Goal: Task Accomplishment & Management: Use online tool/utility

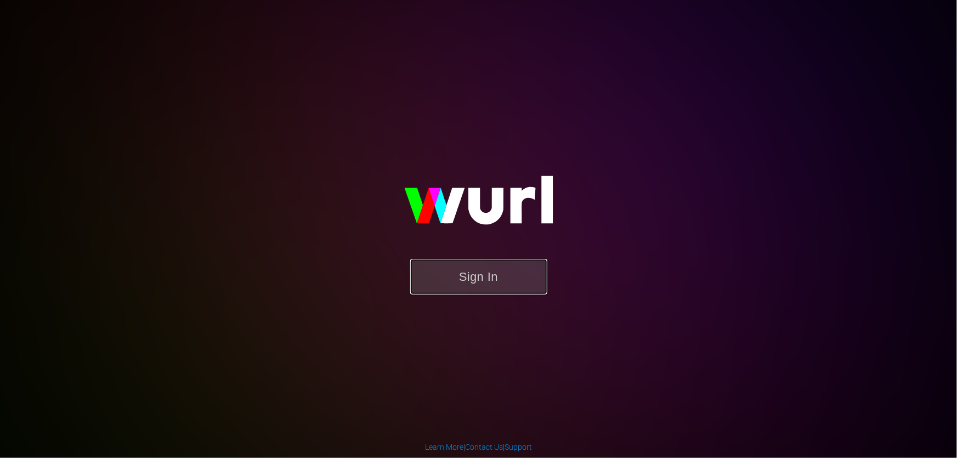
click at [465, 290] on button "Sign In" at bounding box center [478, 277] width 137 height 36
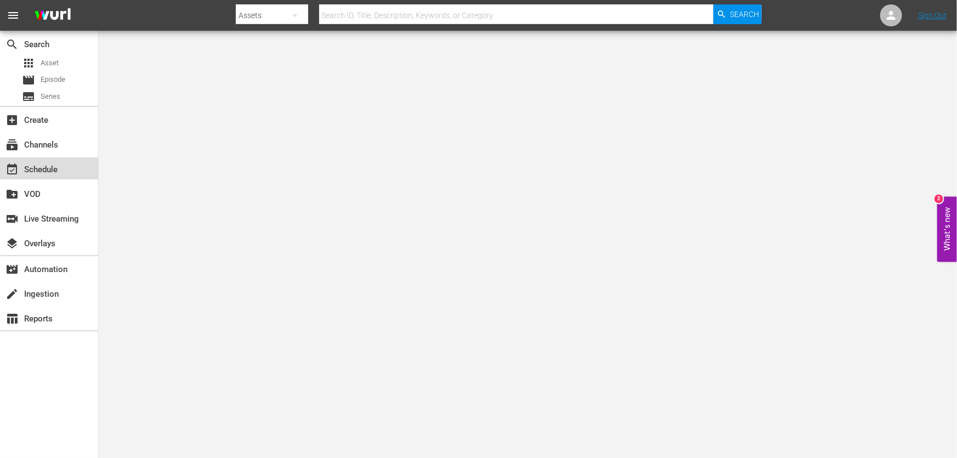
click at [58, 166] on div "event_available Schedule" at bounding box center [30, 168] width 61 height 10
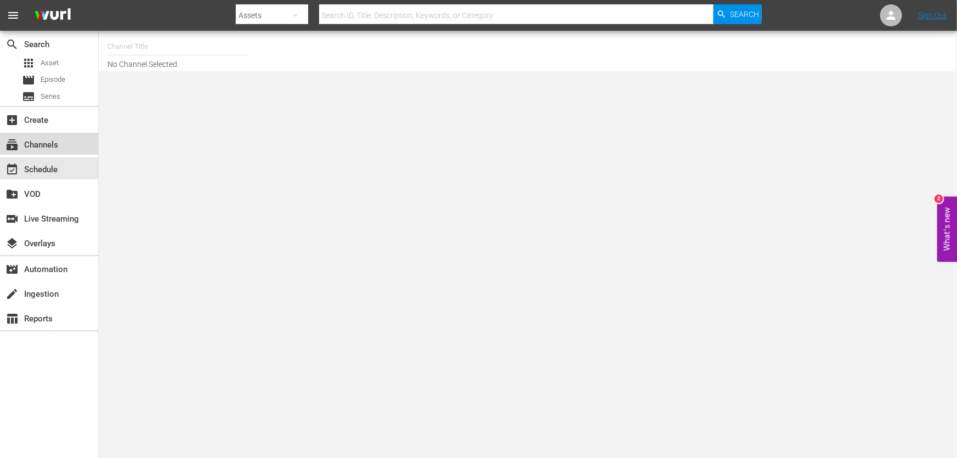
click at [64, 143] on div "subscriptions Channels" at bounding box center [49, 144] width 98 height 22
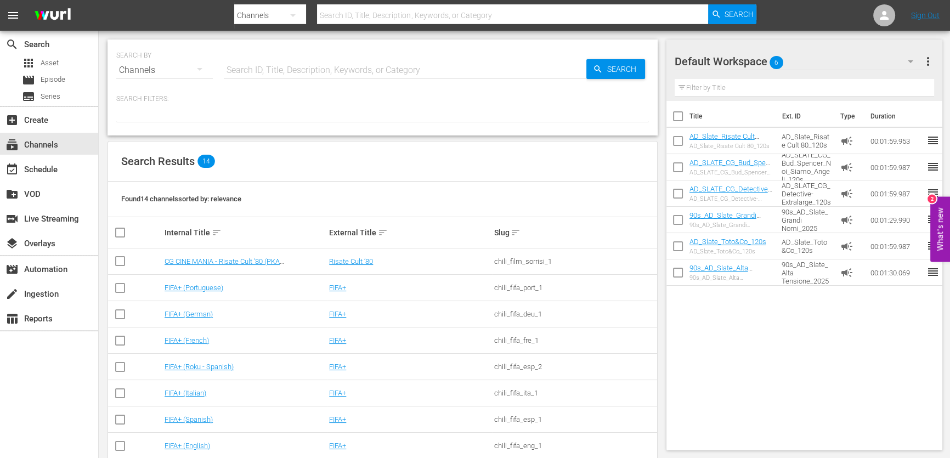
click at [291, 70] on input "text" at bounding box center [405, 70] width 362 height 26
type input "grandi nomi"
click at [609, 66] on span "Search" at bounding box center [624, 69] width 42 height 20
type input "grandi nomi"
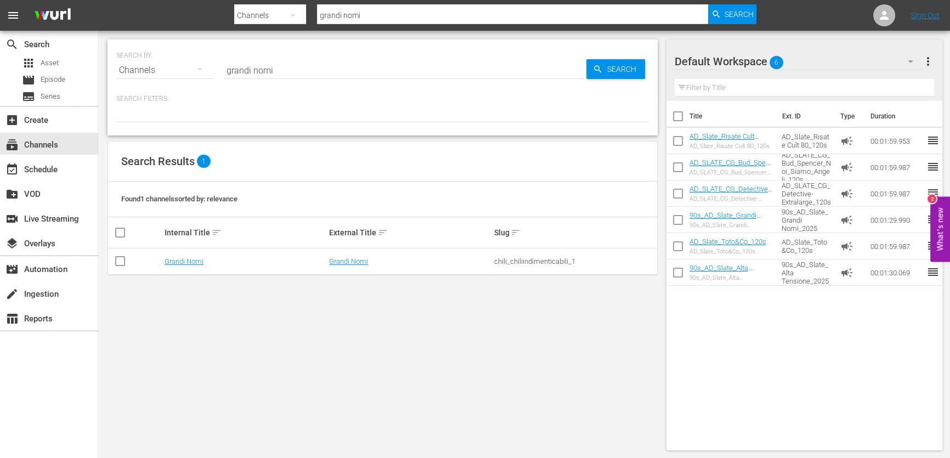
click at [182, 267] on td "Grandi Nomi" at bounding box center [245, 261] width 165 height 26
click at [182, 260] on link "Grandi Nomi" at bounding box center [184, 261] width 39 height 8
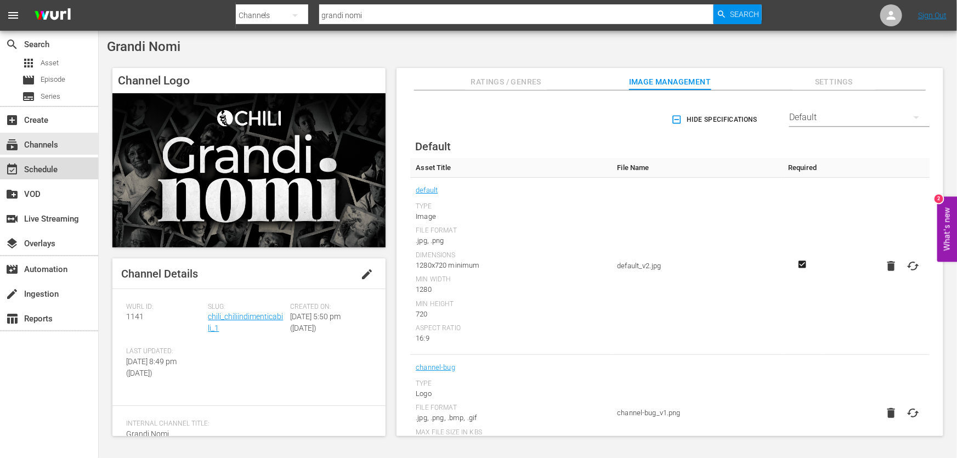
click at [49, 168] on div "event_available Schedule" at bounding box center [30, 168] width 61 height 10
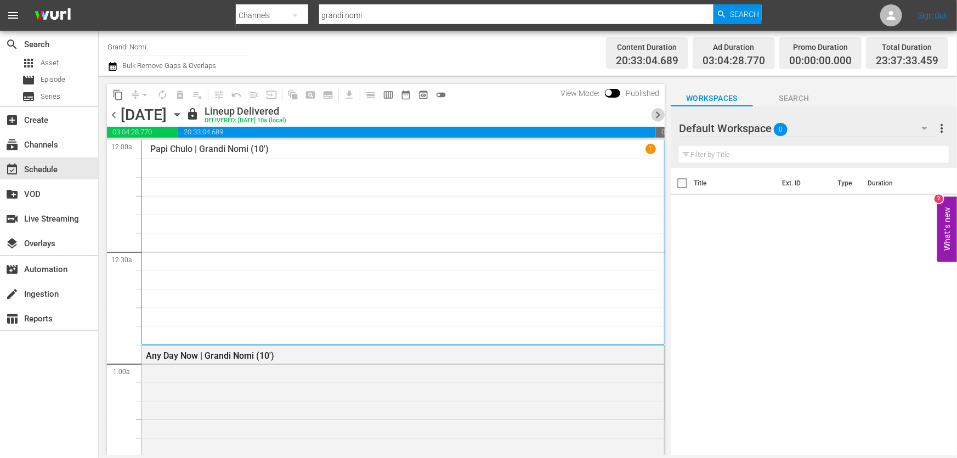
click at [653, 111] on span "chevron_right" at bounding box center [658, 115] width 14 height 14
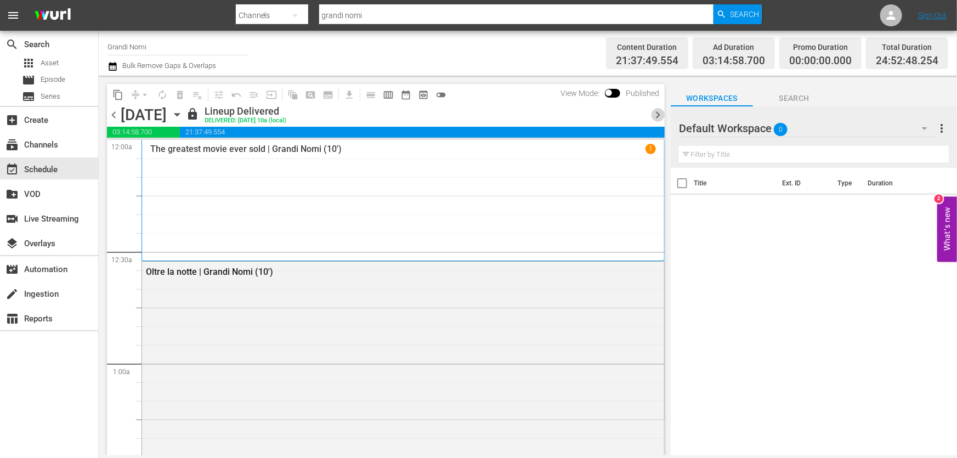
click at [654, 111] on span "chevron_right" at bounding box center [658, 115] width 14 height 14
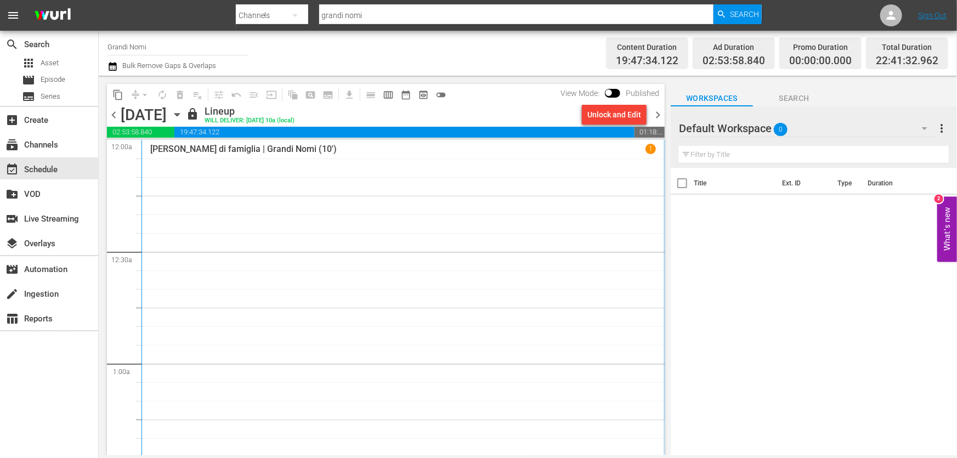
click at [655, 113] on span "chevron_right" at bounding box center [658, 115] width 14 height 14
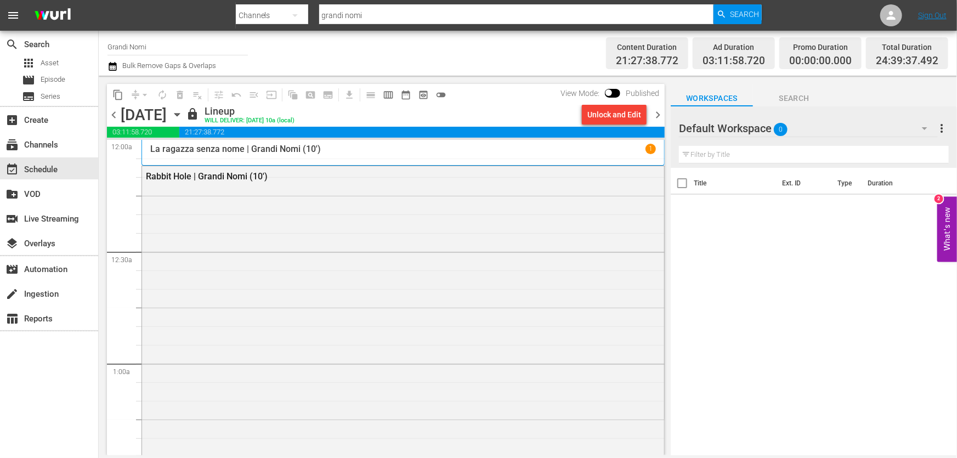
click at [662, 126] on div "chevron_left [DATE] [DATE] lock Lineup WILL DELIVER: [DATE] 10a (local) Unlock …" at bounding box center [386, 115] width 558 height 21
click at [656, 119] on span "chevron_right" at bounding box center [658, 115] width 14 height 14
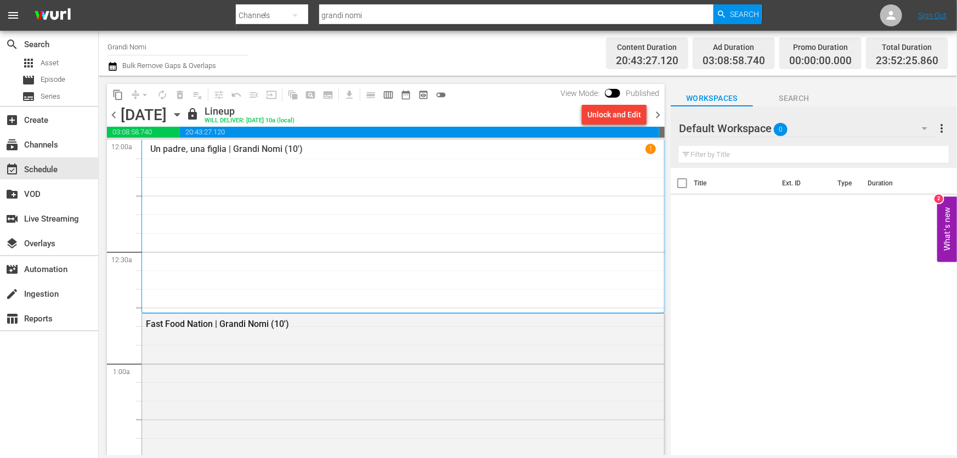
click at [659, 120] on span "chevron_right" at bounding box center [658, 115] width 14 height 14
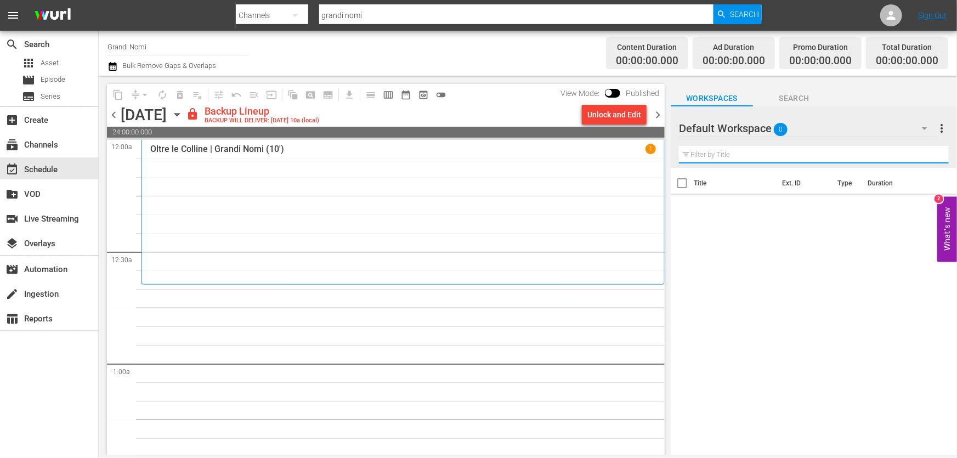
click at [762, 160] on input "text" at bounding box center [814, 155] width 270 height 18
click at [600, 119] on div "Unlock and Edit" at bounding box center [614, 115] width 54 height 20
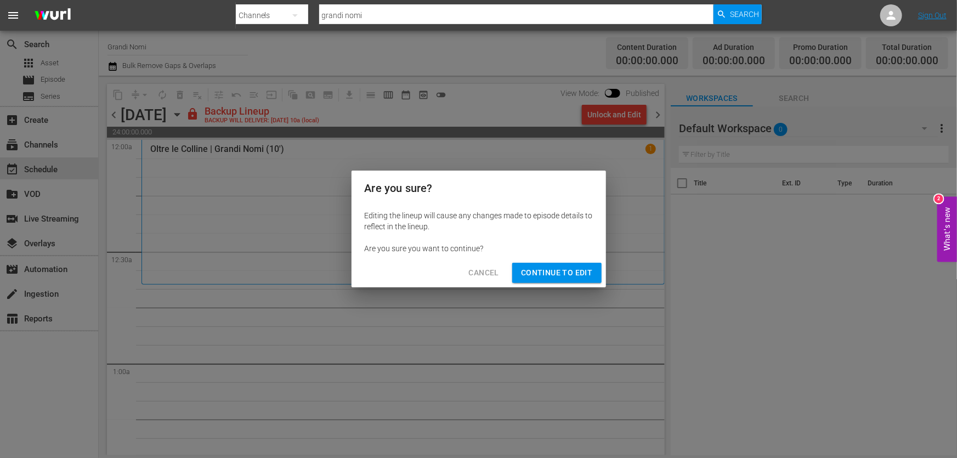
click at [583, 278] on span "Continue to Edit" at bounding box center [556, 273] width 71 height 14
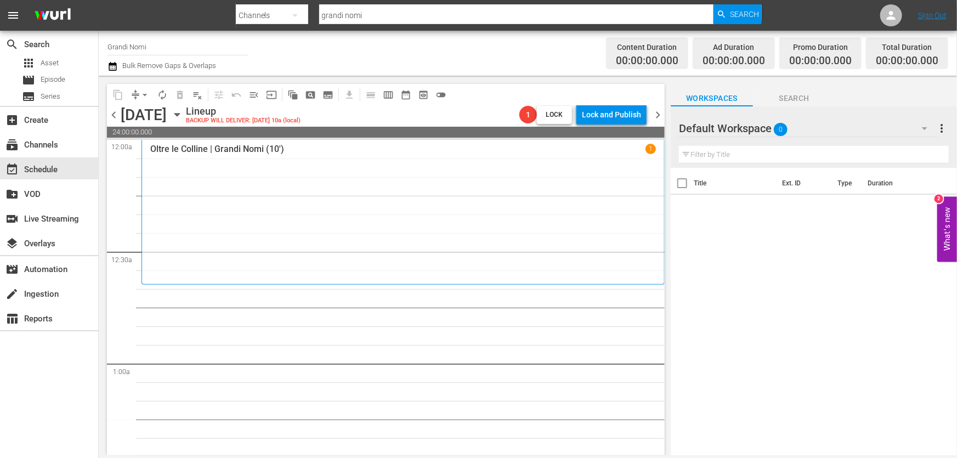
click at [703, 155] on input "text" at bounding box center [814, 155] width 270 height 18
paste input "Sweetness in the Belly"
type input "Sweetness in the Belly"
click at [50, 148] on div "subscriptions Channels" at bounding box center [30, 143] width 61 height 10
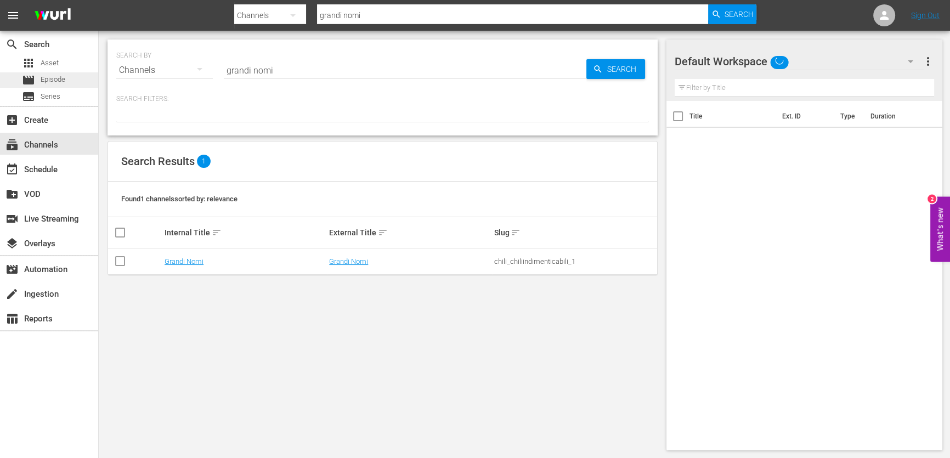
click at [43, 80] on span "Episode" at bounding box center [53, 79] width 25 height 11
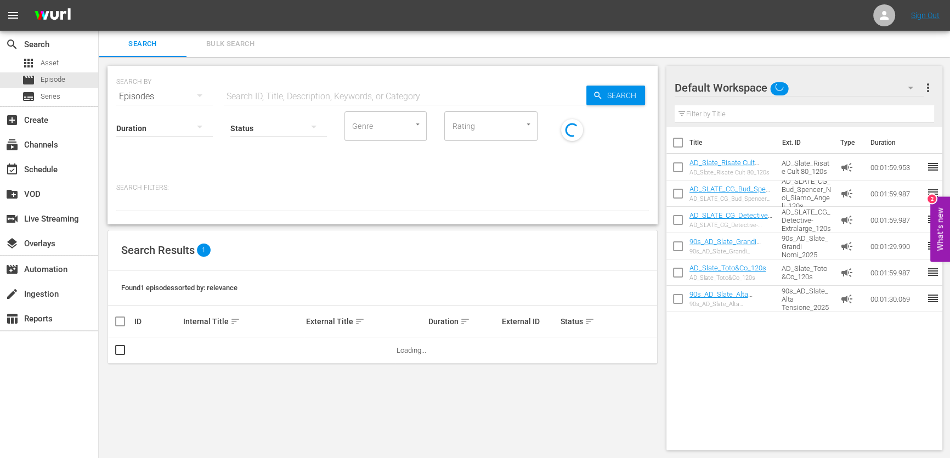
click at [291, 91] on input "text" at bounding box center [405, 96] width 362 height 26
paste input "Sweetness in the Belly"
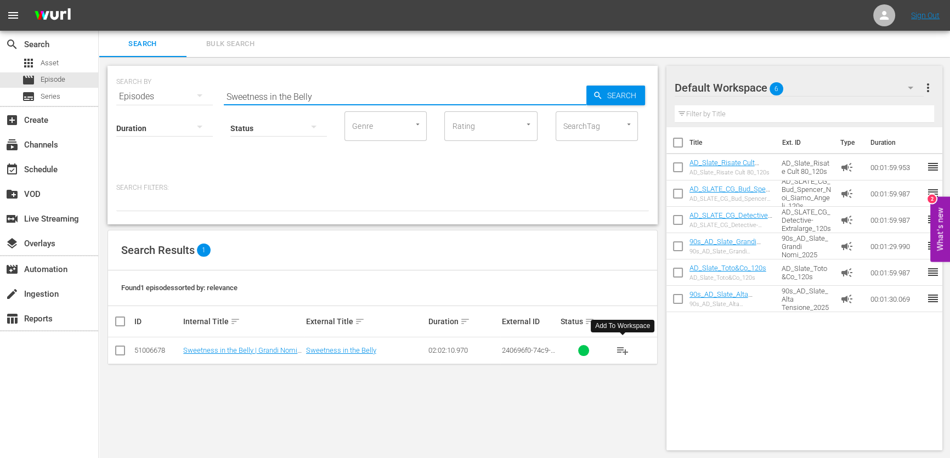
type input "Sweetness in the Belly"
click at [620, 350] on span "playlist_add" at bounding box center [622, 350] width 13 height 13
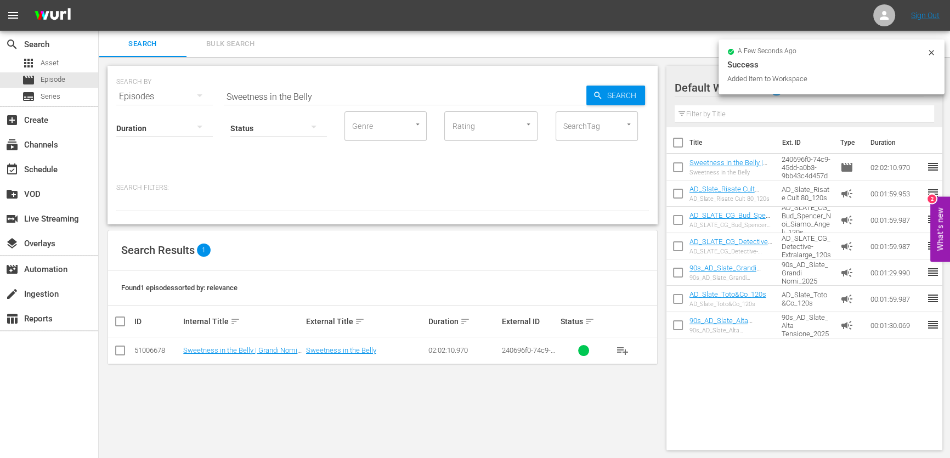
click at [929, 52] on icon at bounding box center [931, 52] width 9 height 9
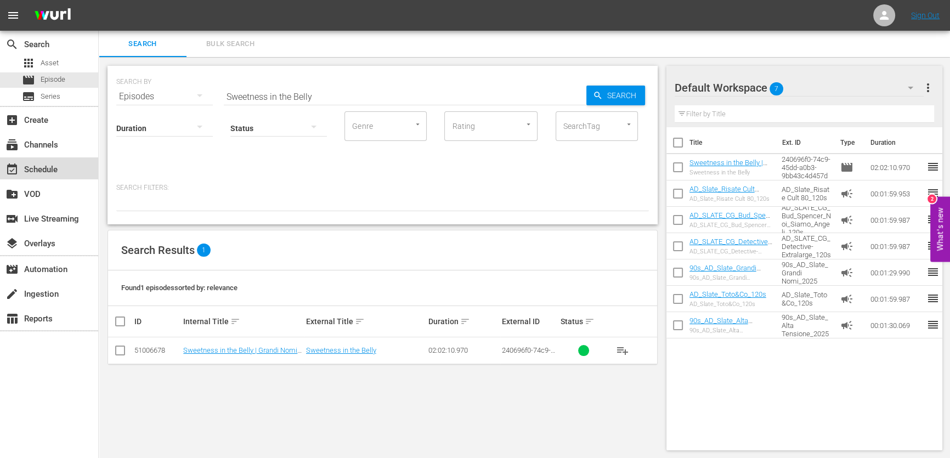
click at [61, 161] on div "event_available Schedule" at bounding box center [49, 168] width 98 height 22
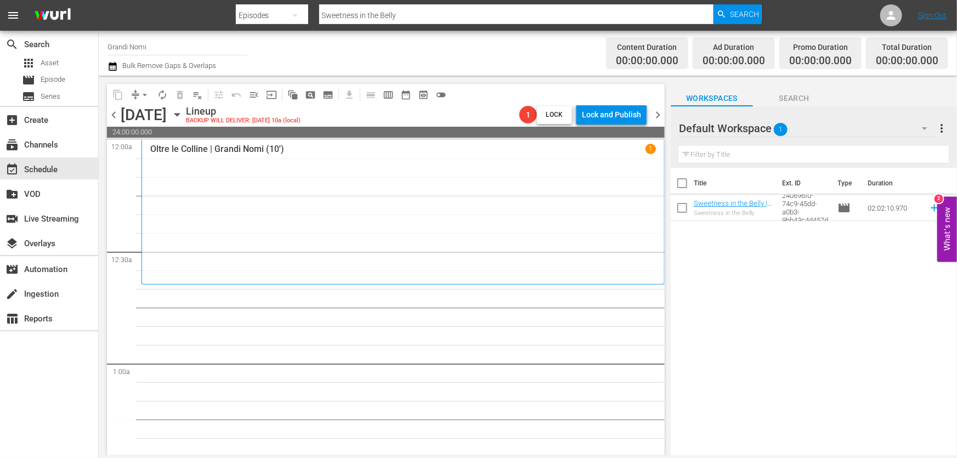
click at [900, 133] on div "Default Workspace 1" at bounding box center [808, 128] width 259 height 31
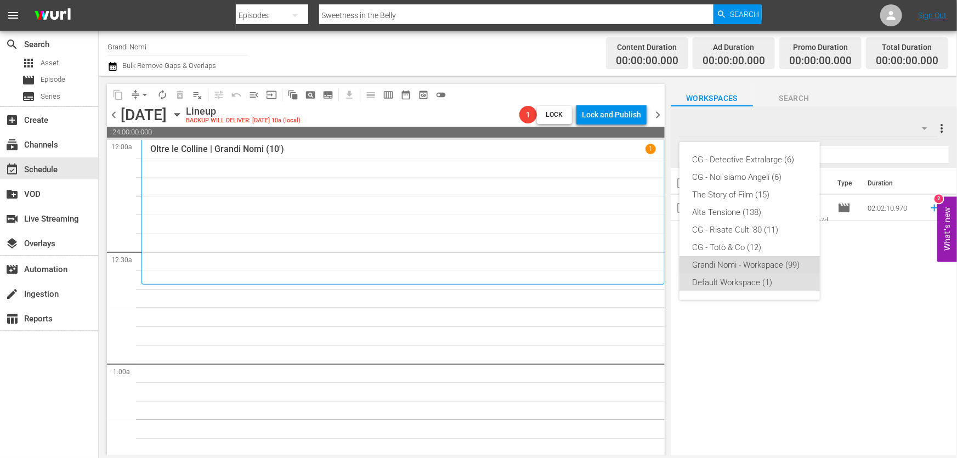
click at [762, 263] on div "Grandi Nomi - Workspace (99)" at bounding box center [750, 265] width 114 height 18
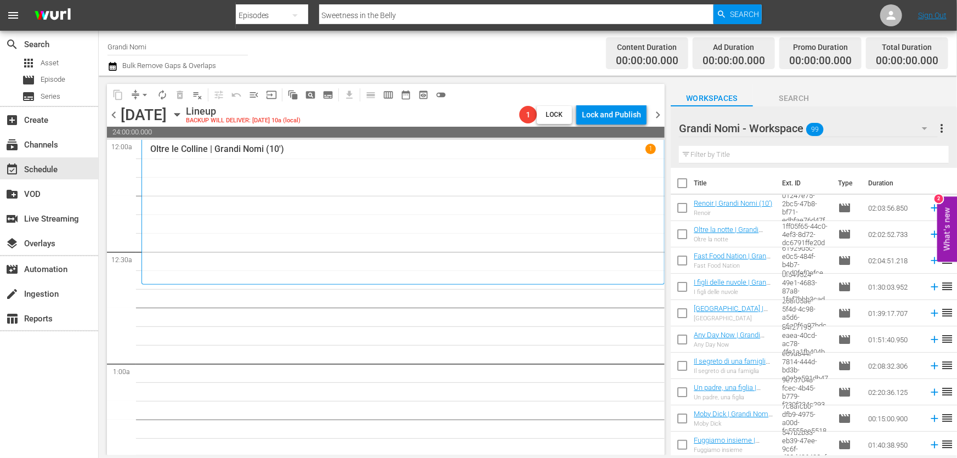
click at [720, 160] on input "text" at bounding box center [814, 155] width 270 height 18
paste input "Sweetness in the Belly"
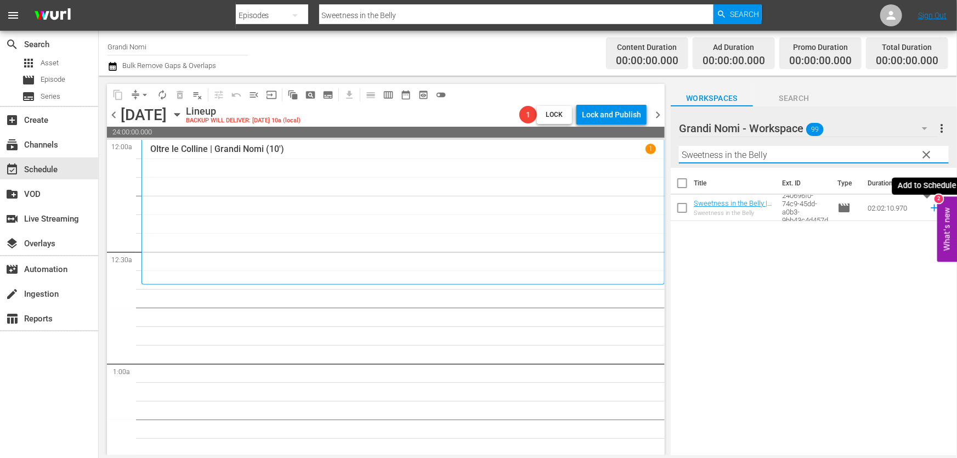
click at [931, 208] on icon at bounding box center [934, 208] width 7 height 7
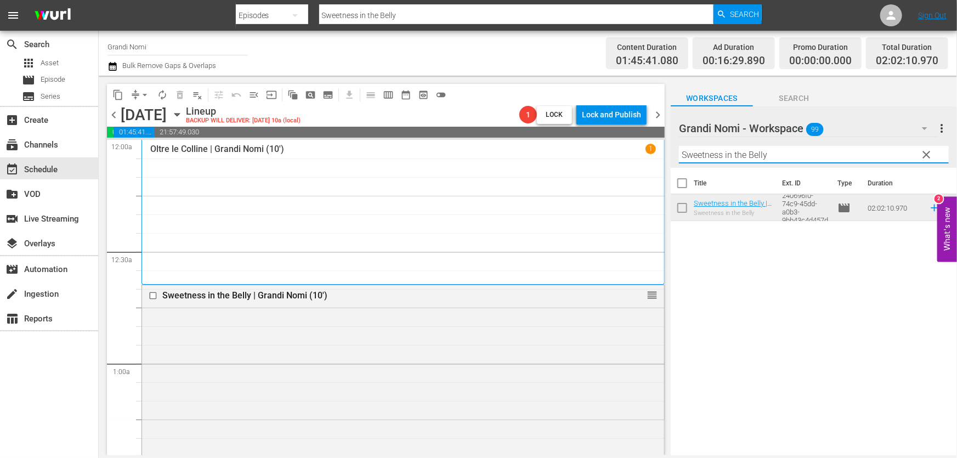
drag, startPoint x: 797, startPoint y: 158, endPoint x: 356, endPoint y: 224, distance: 445.7
click at [439, 211] on div "content_copy compress arrow_drop_down autorenew_outlined delete_forever_outline…" at bounding box center [528, 265] width 858 height 379
paste input "The Griddle House"
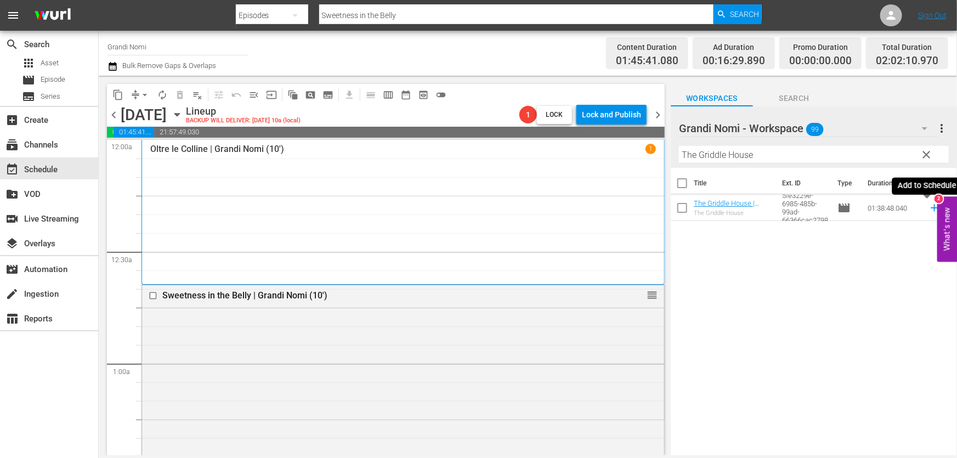
click at [931, 208] on icon at bounding box center [934, 208] width 7 height 7
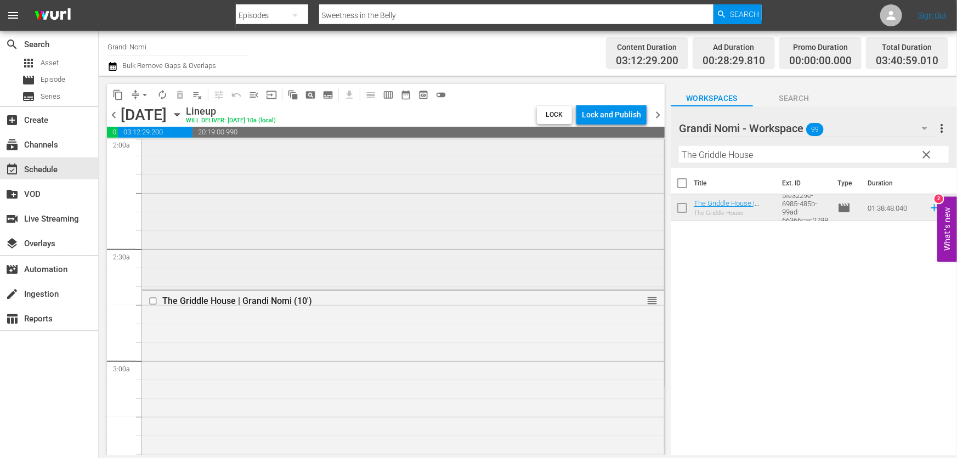
scroll to position [548, 0]
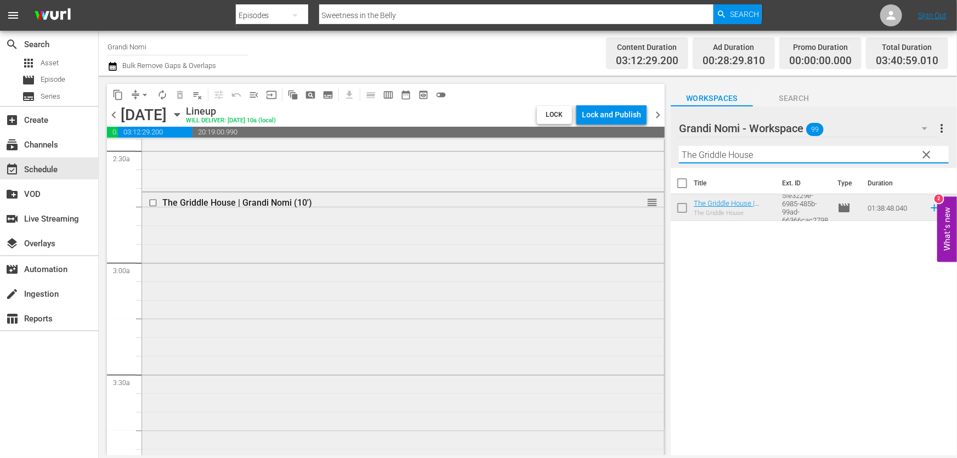
drag, startPoint x: 757, startPoint y: 159, endPoint x: 422, endPoint y: 218, distance: 340.1
click at [455, 214] on div "content_copy compress arrow_drop_down autorenew_outlined delete_forever_outline…" at bounding box center [528, 265] width 858 height 379
paste input "Papi Chulo"
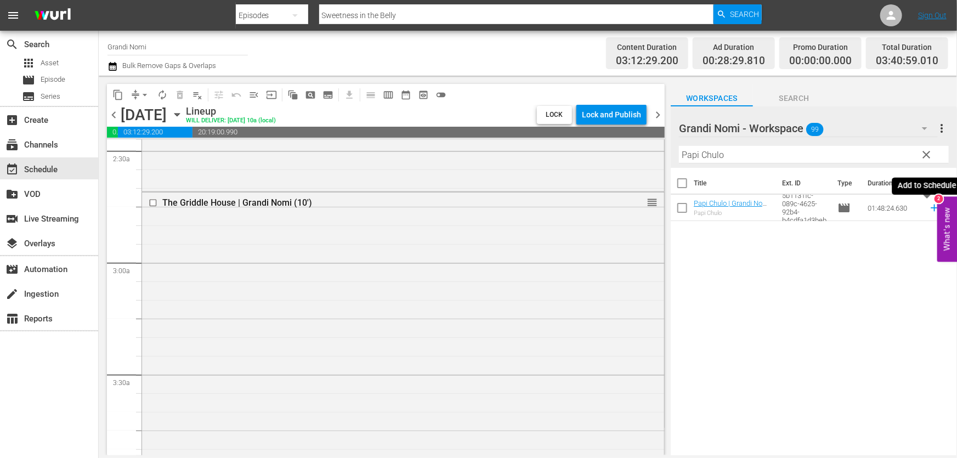
click at [931, 208] on icon at bounding box center [934, 208] width 7 height 7
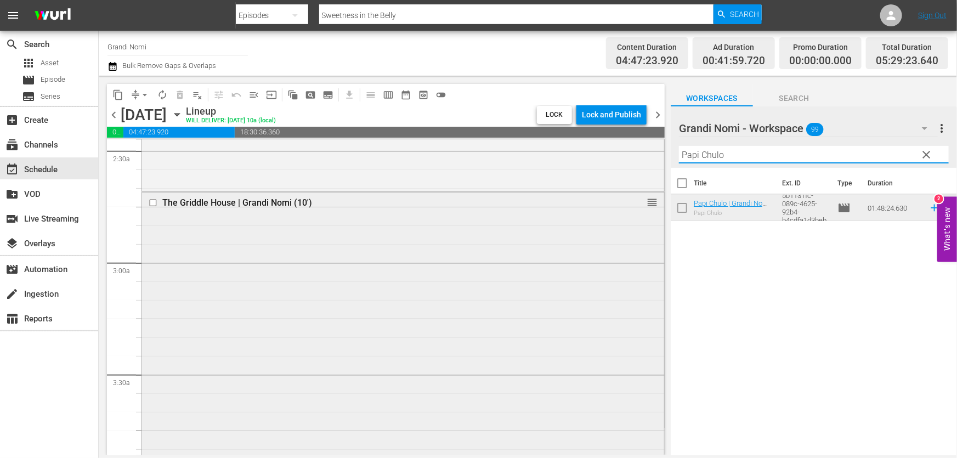
drag, startPoint x: 752, startPoint y: 158, endPoint x: 520, endPoint y: 231, distance: 243.7
click at [529, 229] on div "content_copy compress arrow_drop_down autorenew_outlined delete_forever_outline…" at bounding box center [528, 265] width 858 height 379
paste input "Il giovane [PERSON_NAME] da [GEOGRAPHIC_DATA]"
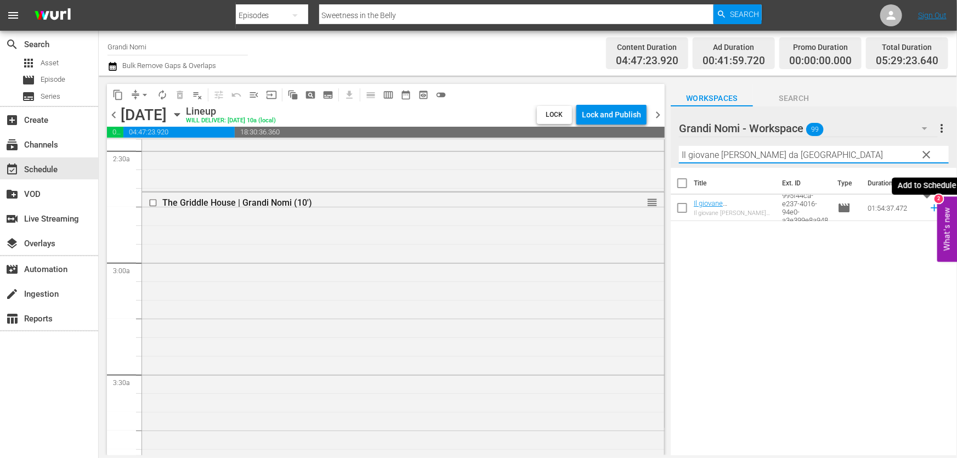
click at [928, 209] on icon at bounding box center [934, 208] width 12 height 12
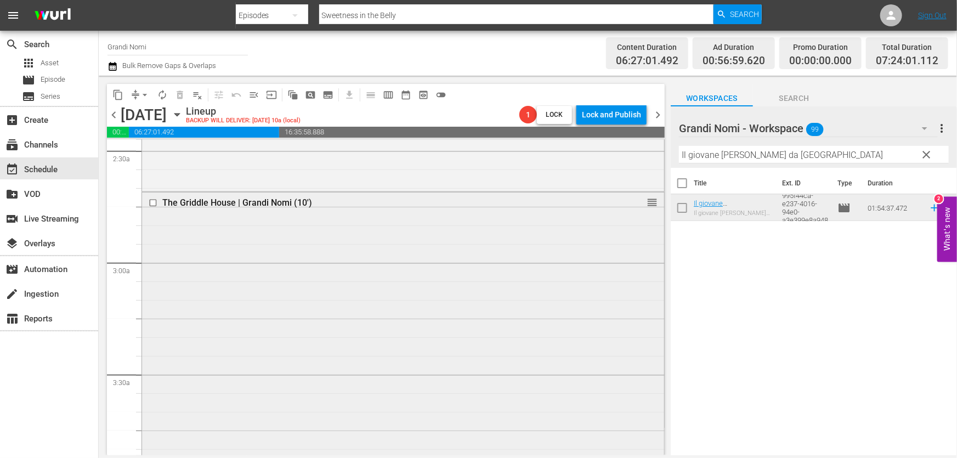
drag, startPoint x: 850, startPoint y: 157, endPoint x: 513, endPoint y: 225, distance: 343.5
click at [513, 225] on div "content_copy compress arrow_drop_down autorenew_outlined delete_forever_outline…" at bounding box center [528, 265] width 858 height 379
paste input "Al di là del tempo"
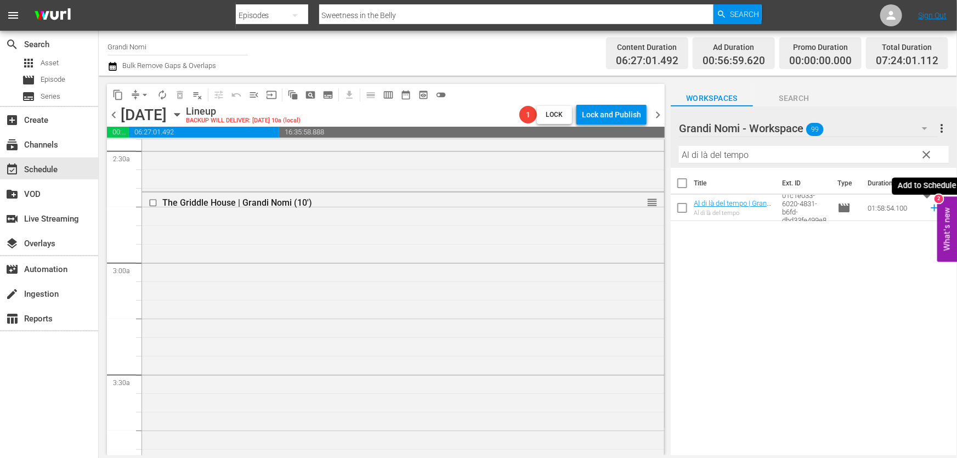
click at [928, 205] on icon at bounding box center [934, 208] width 12 height 12
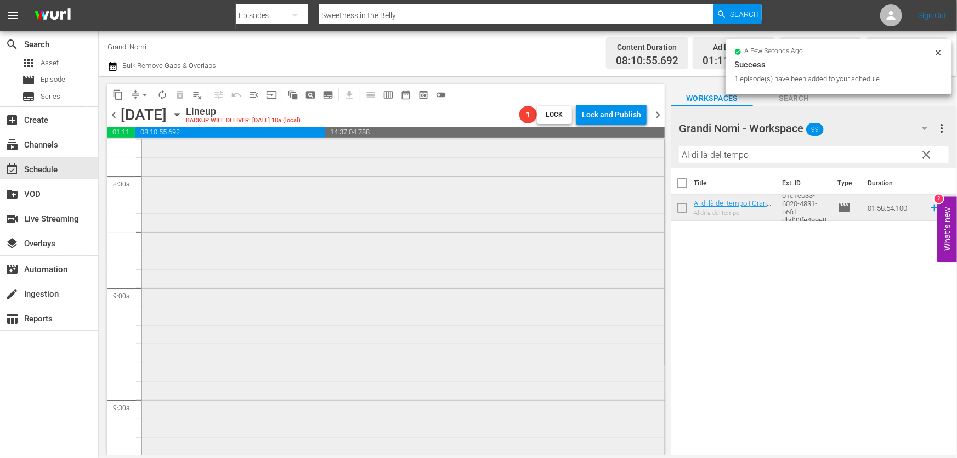
scroll to position [1944, 0]
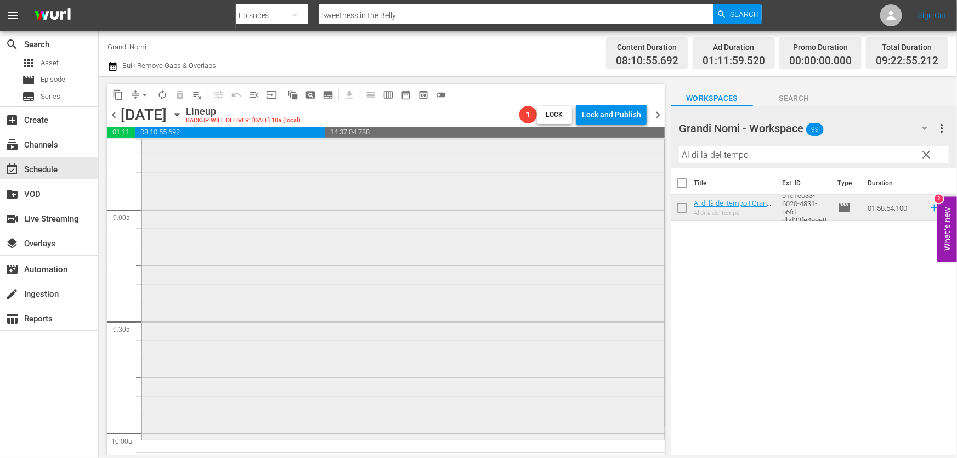
drag, startPoint x: 771, startPoint y: 156, endPoint x: 217, endPoint y: 274, distance: 566.8
click at [295, 252] on div "content_copy compress arrow_drop_down autorenew_outlined delete_forever_outline…" at bounding box center [528, 265] width 858 height 379
paste input "L'età giovane"
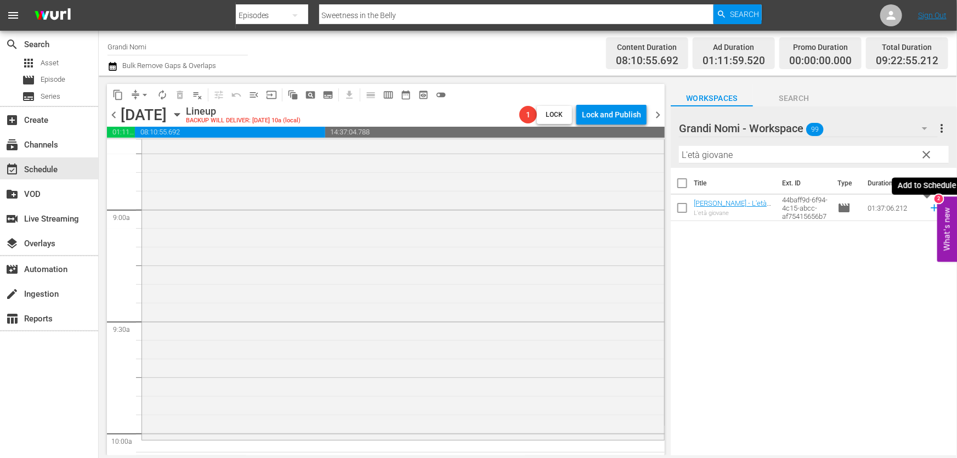
click at [928, 206] on icon at bounding box center [934, 208] width 12 height 12
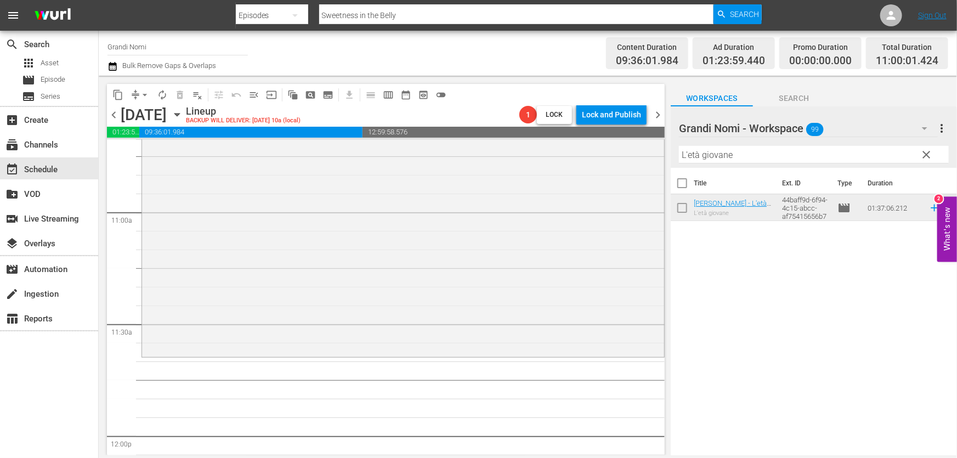
scroll to position [2492, 0]
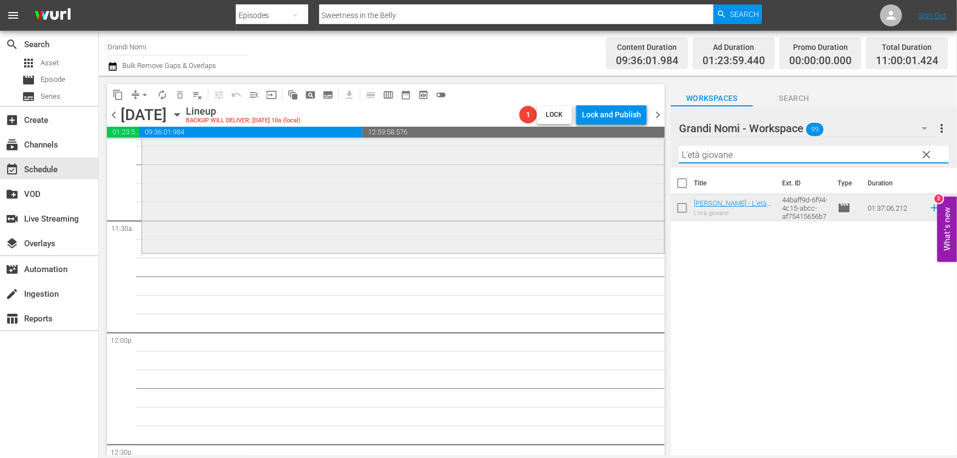
drag, startPoint x: 757, startPoint y: 156, endPoint x: 497, endPoint y: 209, distance: 264.8
click at [546, 200] on div "content_copy compress arrow_drop_down autorenew_outlined delete_forever_outline…" at bounding box center [528, 265] width 858 height 379
paste input "ittle sister"
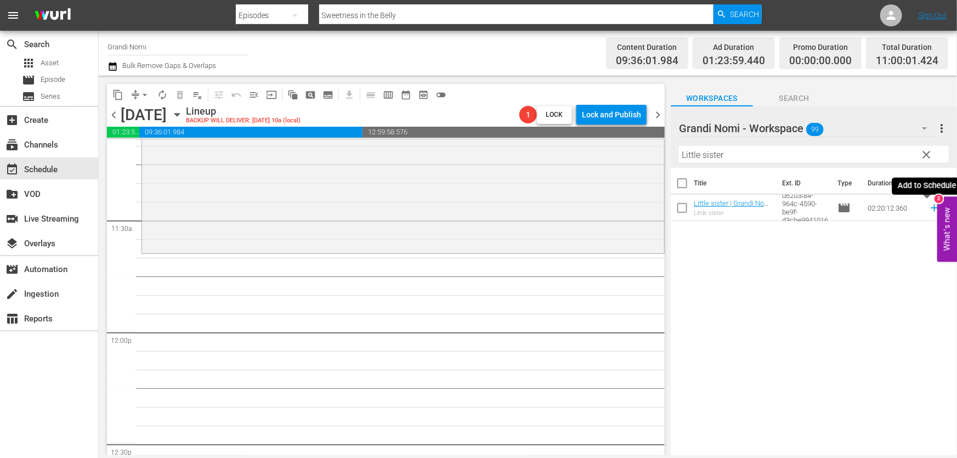
click at [928, 204] on icon at bounding box center [934, 208] width 12 height 12
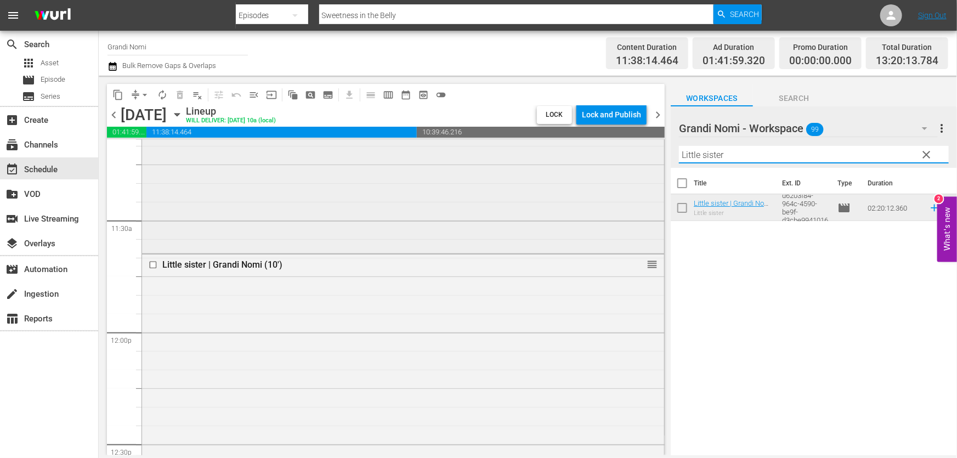
drag, startPoint x: 778, startPoint y: 152, endPoint x: 431, endPoint y: 241, distance: 358.3
click at [485, 226] on div "content_copy compress arrow_drop_down autorenew_outlined delete_forever_outline…" at bounding box center [528, 265] width 858 height 379
paste input "Milk"
click at [928, 205] on icon at bounding box center [934, 208] width 12 height 12
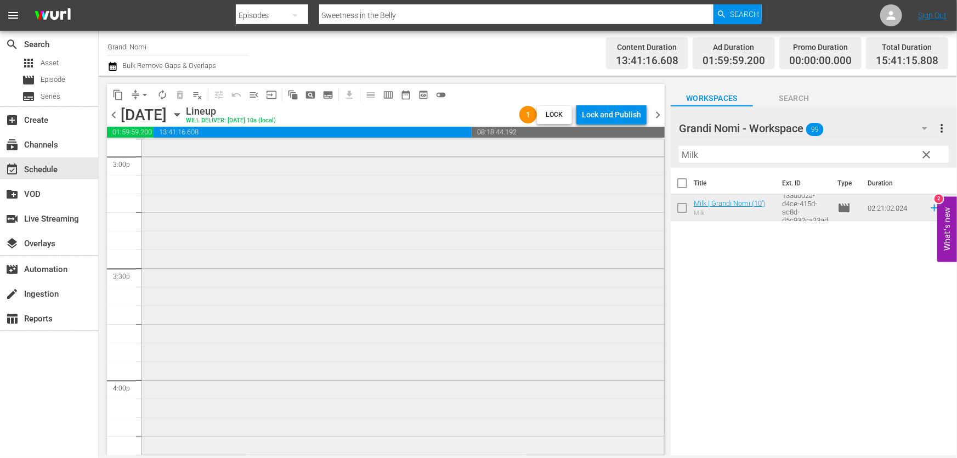
scroll to position [3589, 0]
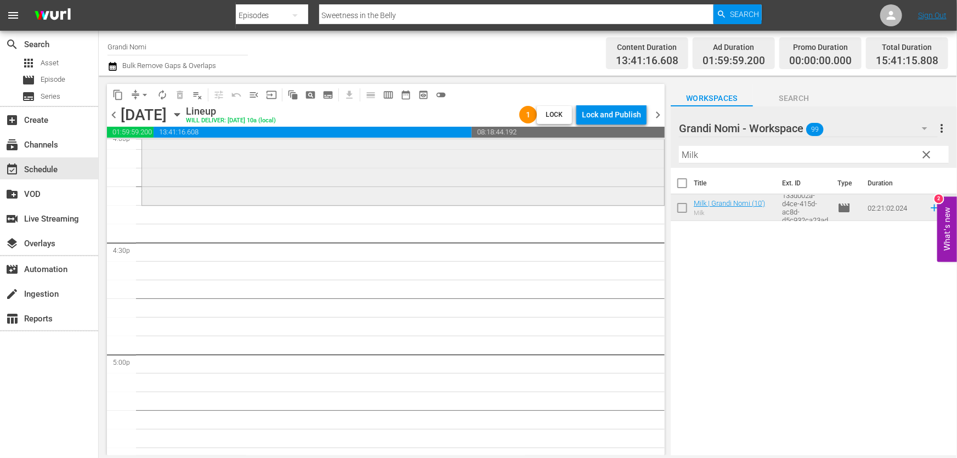
drag, startPoint x: 764, startPoint y: 158, endPoint x: 520, endPoint y: 197, distance: 246.7
click at [520, 197] on div "content_copy compress arrow_drop_down autorenew_outlined delete_forever_outline…" at bounding box center [528, 265] width 858 height 379
paste input "[GEOGRAPHIC_DATA]"
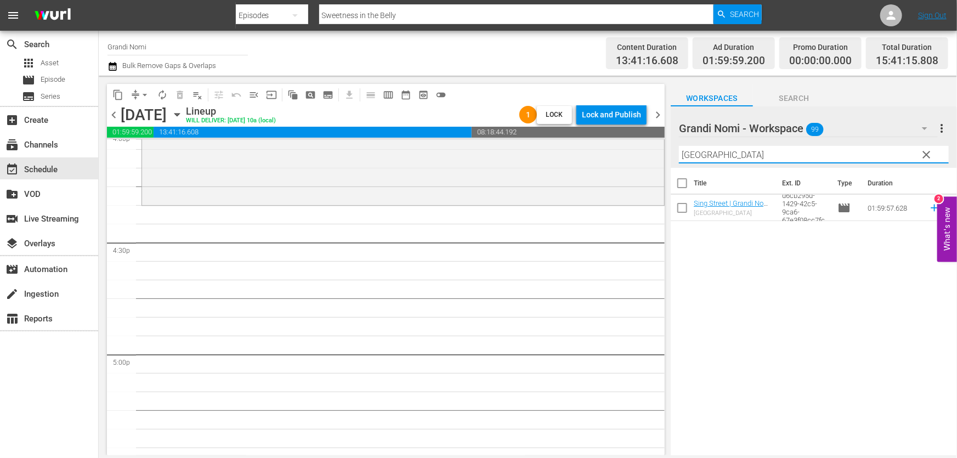
click at [928, 206] on icon at bounding box center [934, 208] width 12 height 12
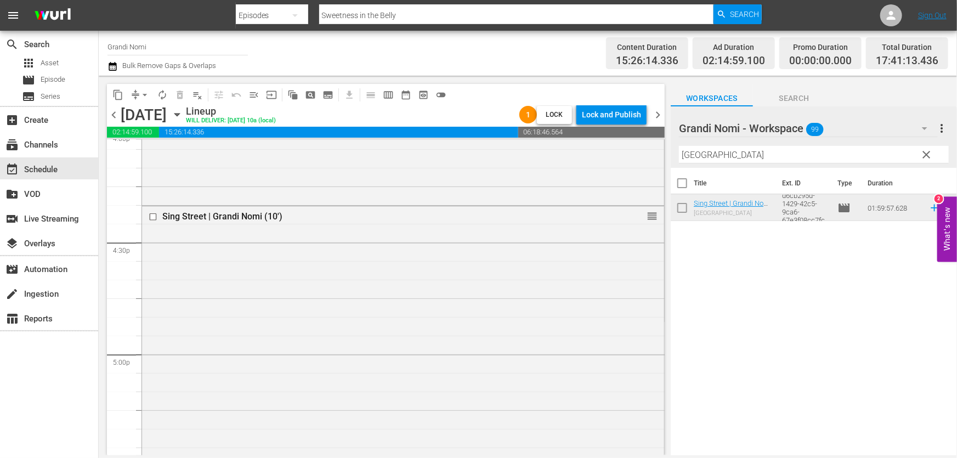
drag, startPoint x: 785, startPoint y: 151, endPoint x: 773, endPoint y: 157, distance: 13.7
click at [773, 157] on div "Filter by Title Sing Street" at bounding box center [814, 154] width 270 height 26
drag, startPoint x: 460, startPoint y: 208, endPoint x: 375, endPoint y: 219, distance: 85.2
click at [385, 218] on div "content_copy compress arrow_drop_down autorenew_outlined delete_forever_outline…" at bounding box center [528, 265] width 858 height 379
paste input "Un padre, una figlia"
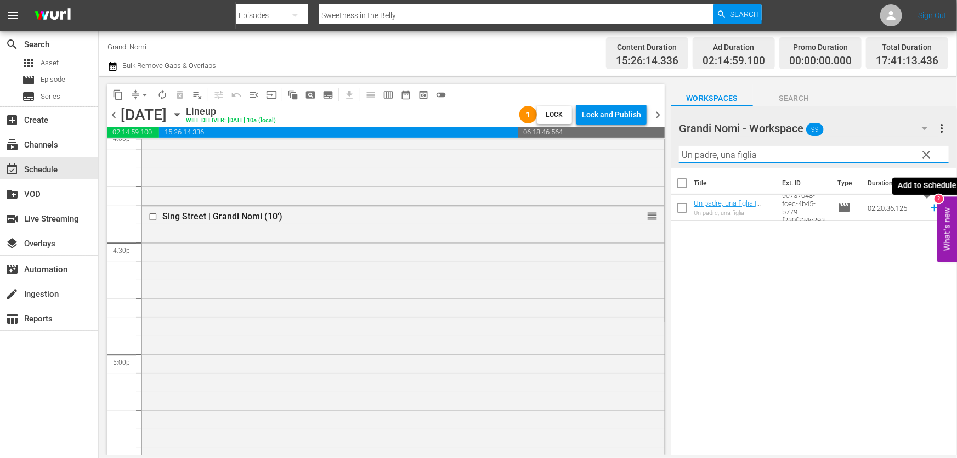
click at [928, 204] on icon at bounding box center [934, 208] width 12 height 12
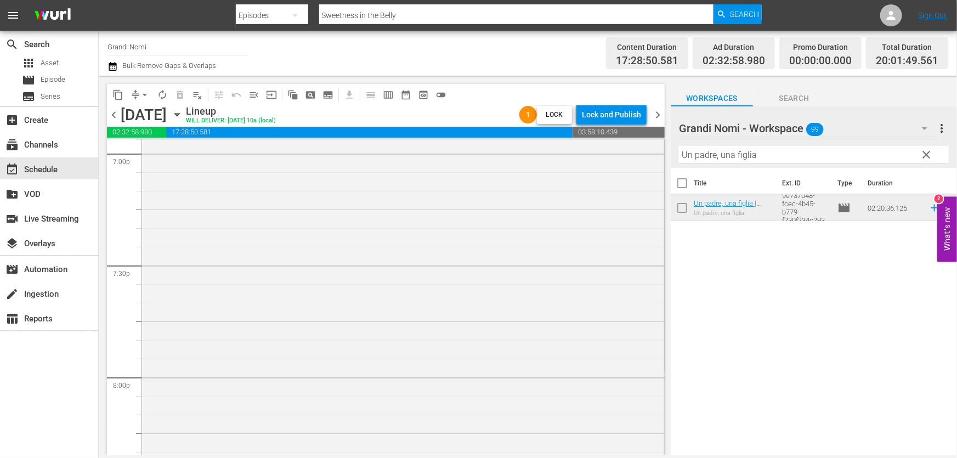
scroll to position [4486, 0]
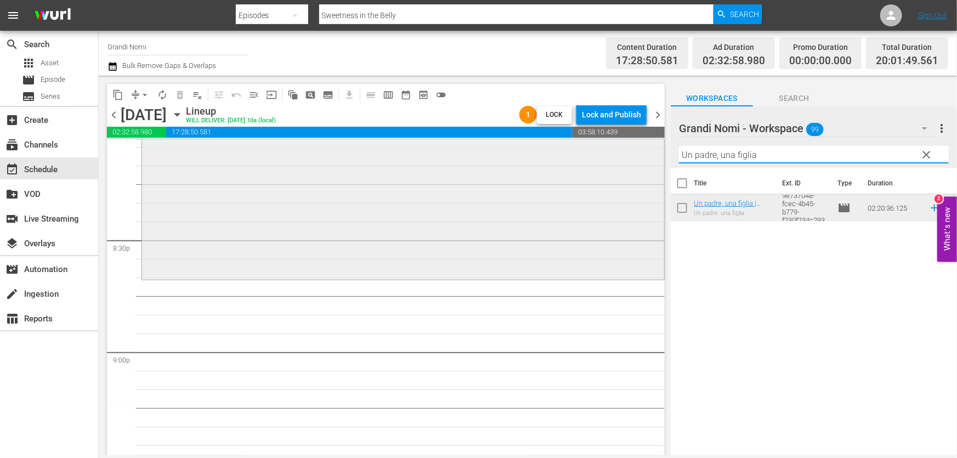
drag, startPoint x: 776, startPoint y: 154, endPoint x: 368, endPoint y: 228, distance: 414.6
click at [498, 197] on div "content_copy compress arrow_drop_down autorenew_outlined delete_forever_outline…" at bounding box center [528, 265] width 858 height 379
paste input "Mr. Nobody"
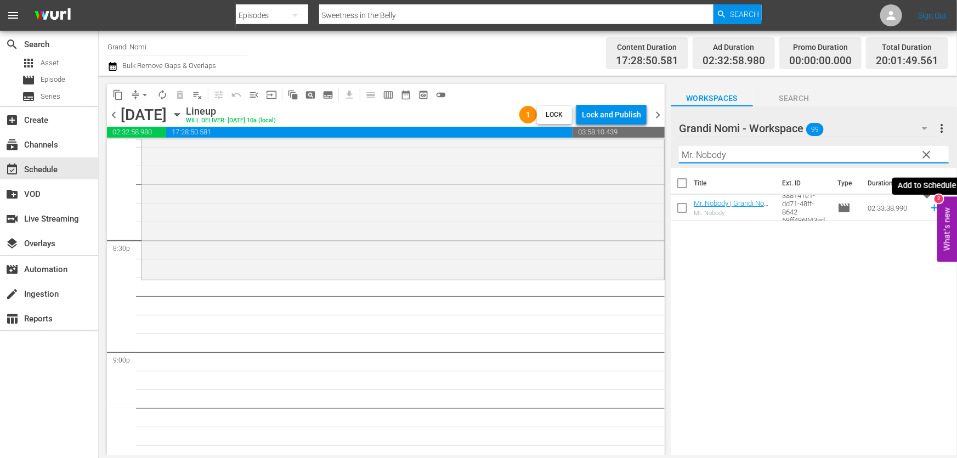
click at [928, 211] on icon at bounding box center [934, 208] width 12 height 12
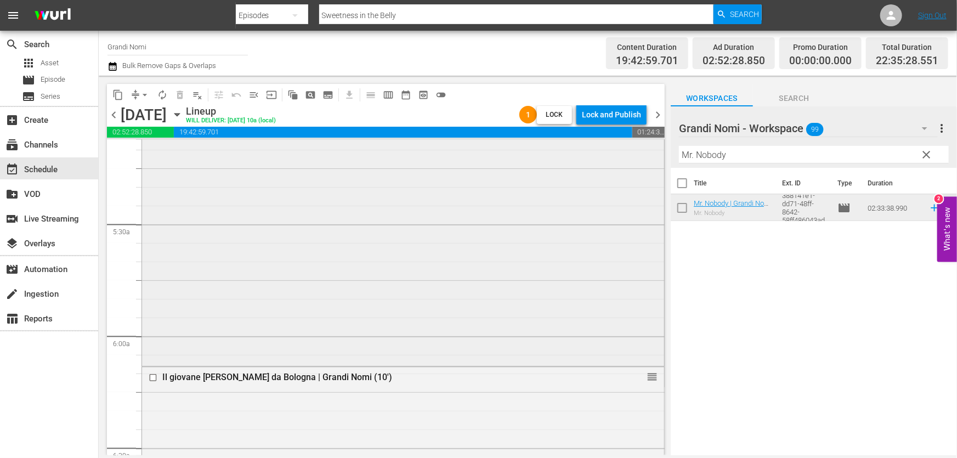
scroll to position [1246, 0]
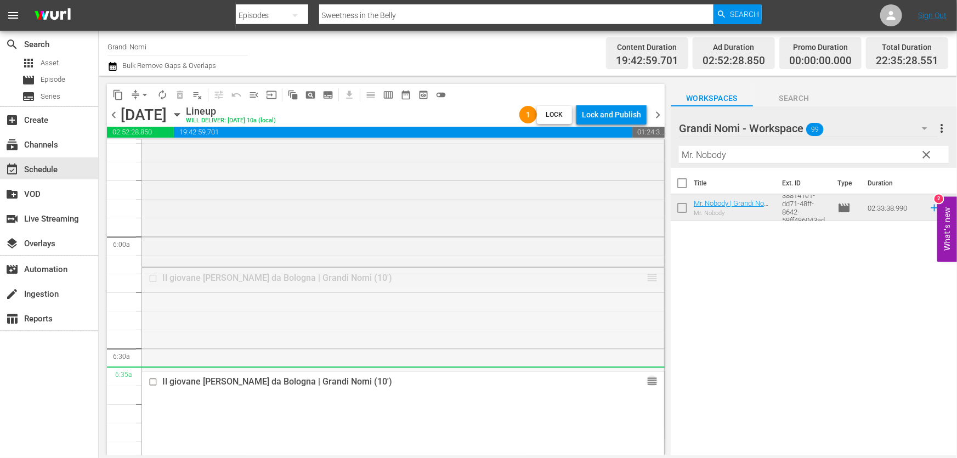
drag, startPoint x: 648, startPoint y: 279, endPoint x: 737, endPoint y: 173, distance: 138.5
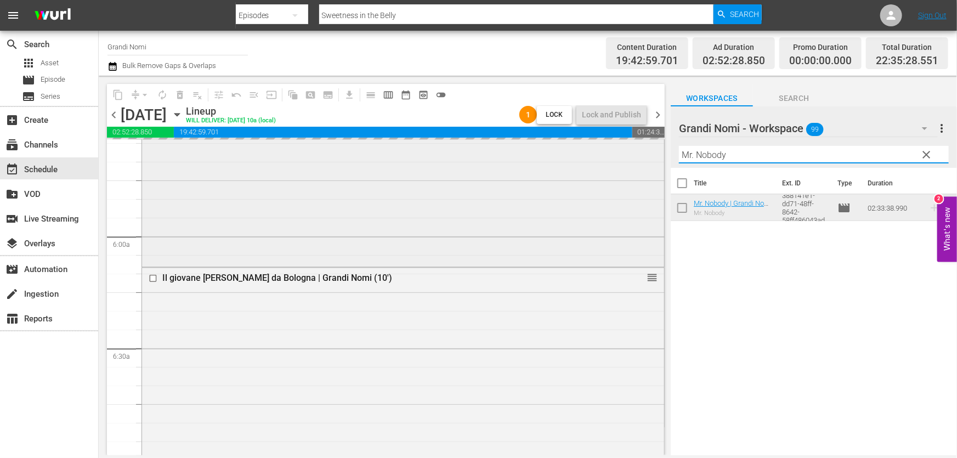
drag, startPoint x: 740, startPoint y: 159, endPoint x: 389, endPoint y: 236, distance: 359.4
click at [425, 224] on div "content_copy compress arrow_drop_down autorenew_outlined delete_forever_outline…" at bounding box center [528, 265] width 858 height 379
paste input "Le Creature di Prometeo/Le Creaturei di Capucci"
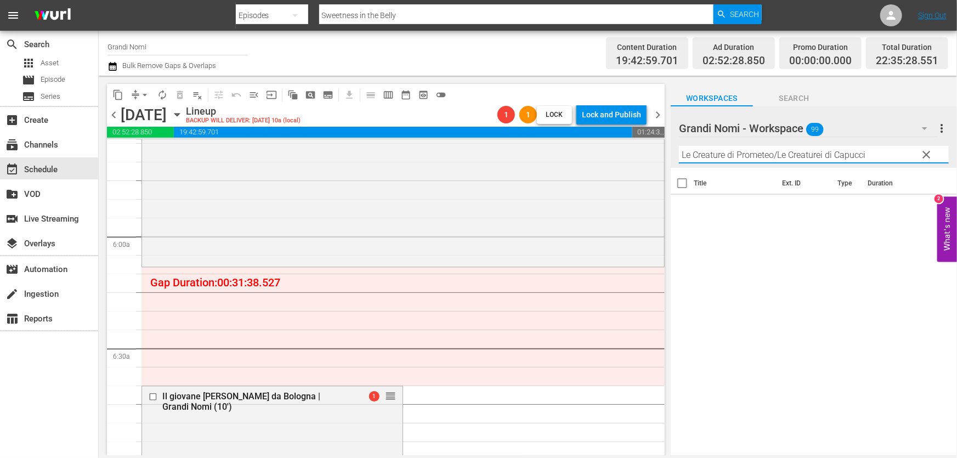
drag, startPoint x: 778, startPoint y: 154, endPoint x: 946, endPoint y: 161, distance: 169.0
click at [956, 154] on div "Grandi Nomi - Workspace 99 Grandi Nomi - Workspace more_vert clear Filter by Ti…" at bounding box center [814, 136] width 286 height 61
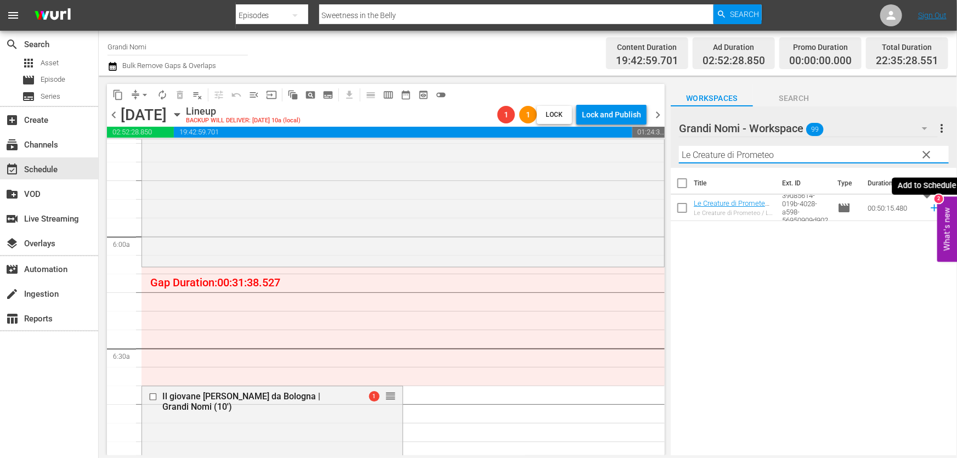
type input "Le Creature di Prometeo"
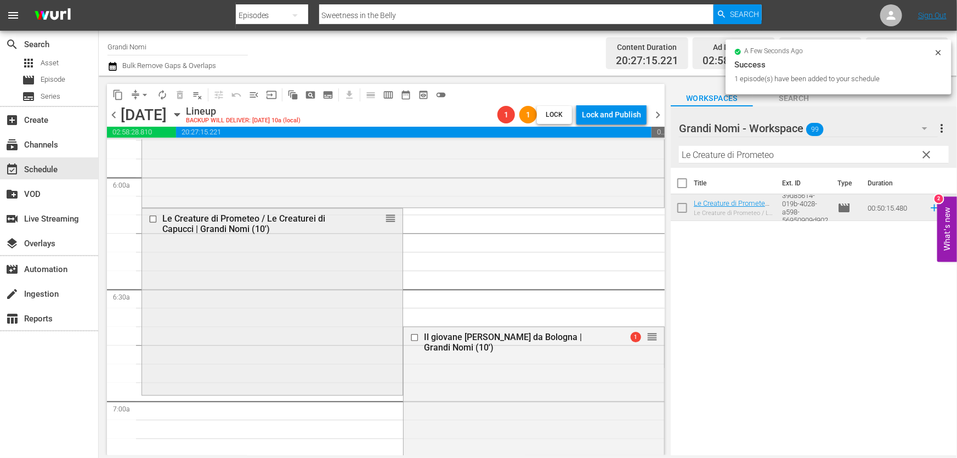
scroll to position [1445, 0]
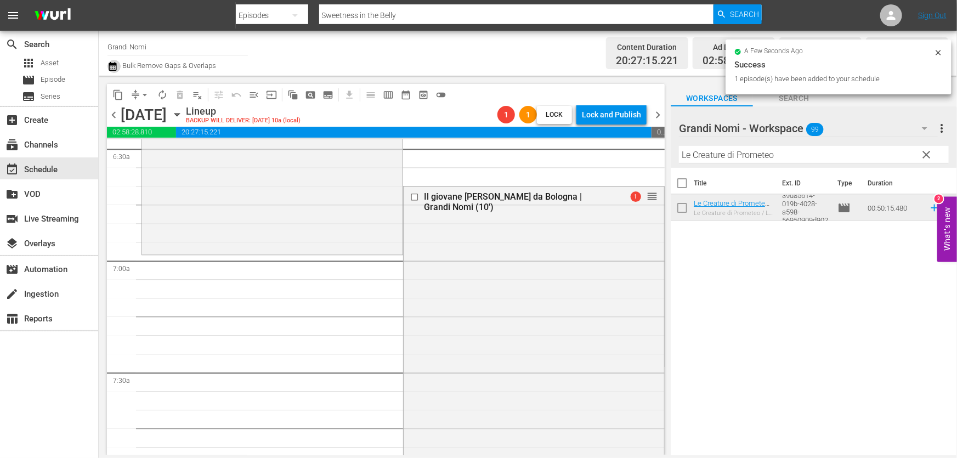
click at [117, 70] on icon "button" at bounding box center [112, 66] width 10 height 13
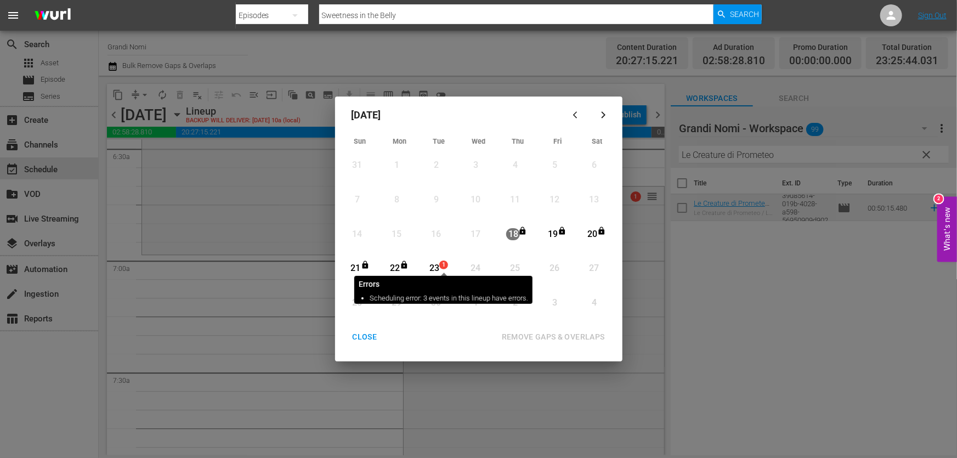
click at [441, 266] on span "1" at bounding box center [444, 264] width 8 height 9
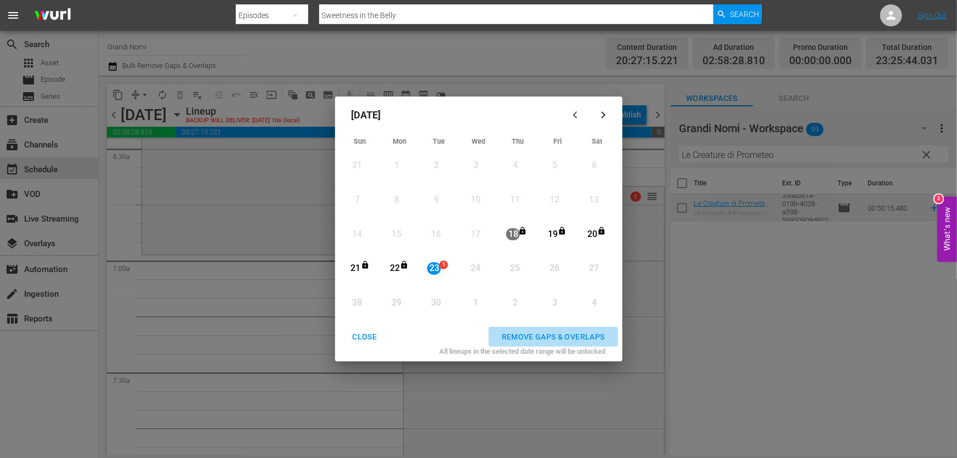
click at [545, 335] on div "REMOVE GAPS & OVERLAPS" at bounding box center [553, 337] width 121 height 14
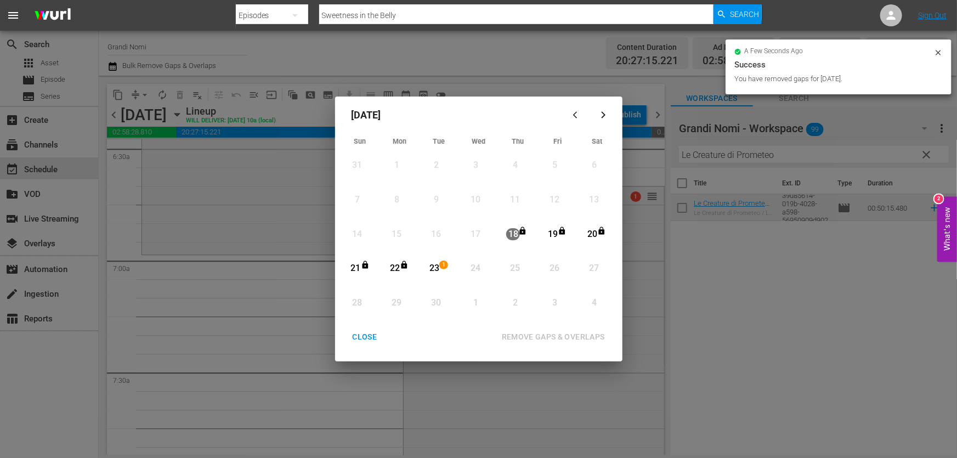
click at [374, 340] on div "CLOSE" at bounding box center [365, 337] width 42 height 14
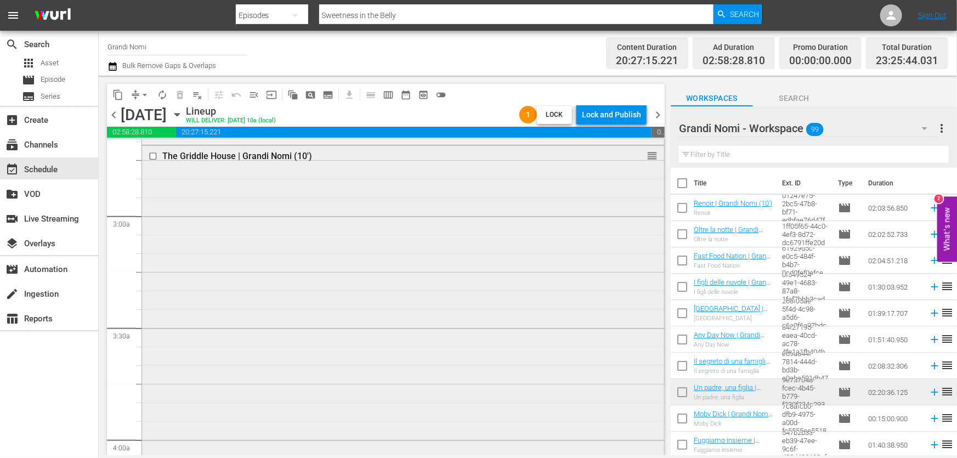
scroll to position [747, 0]
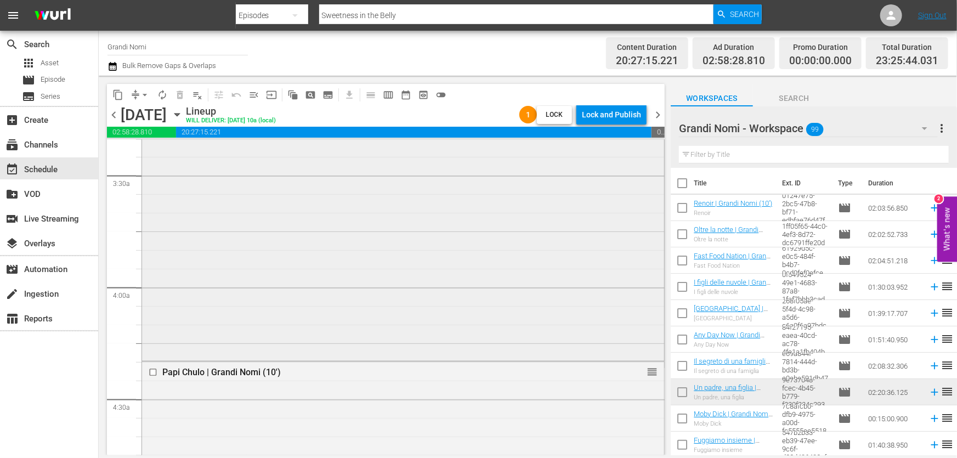
click at [315, 289] on div "The Griddle House | Grandi Nomi (10') reorder" at bounding box center [403, 175] width 522 height 365
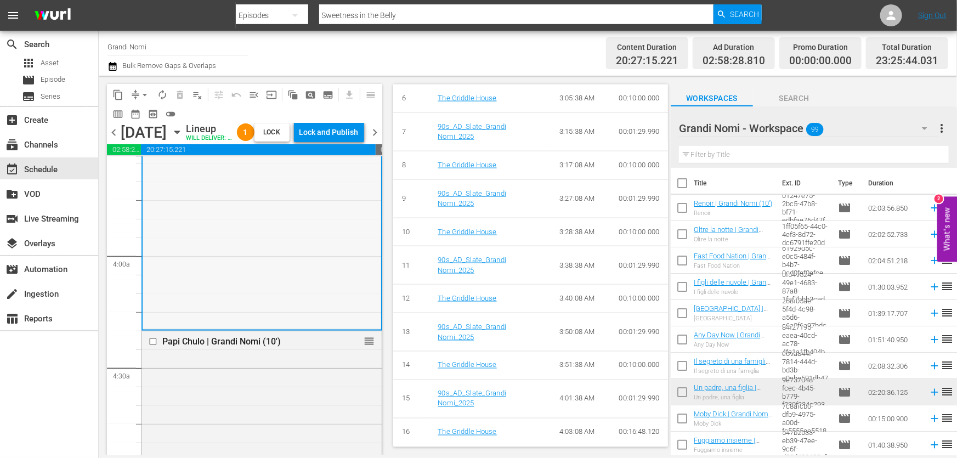
scroll to position [947, 0]
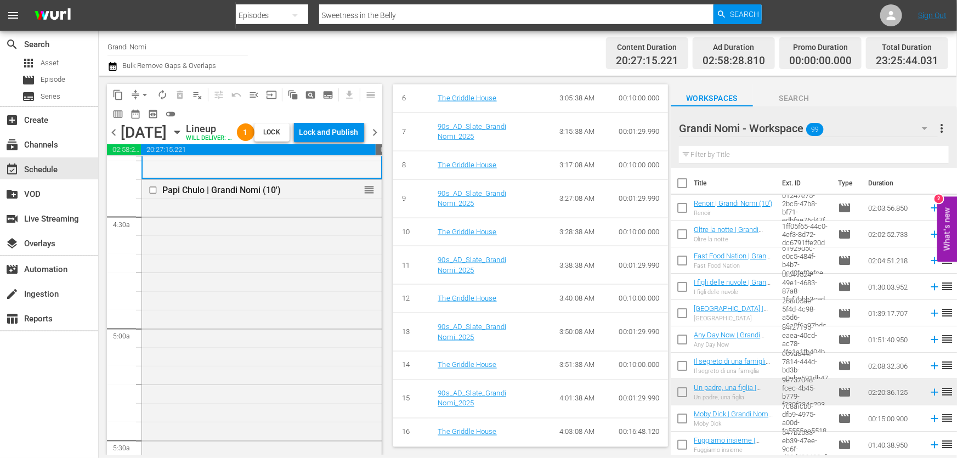
click at [327, 325] on div "Papi Chulo | Grandi Nomi (10') reorder" at bounding box center [262, 380] width 240 height 401
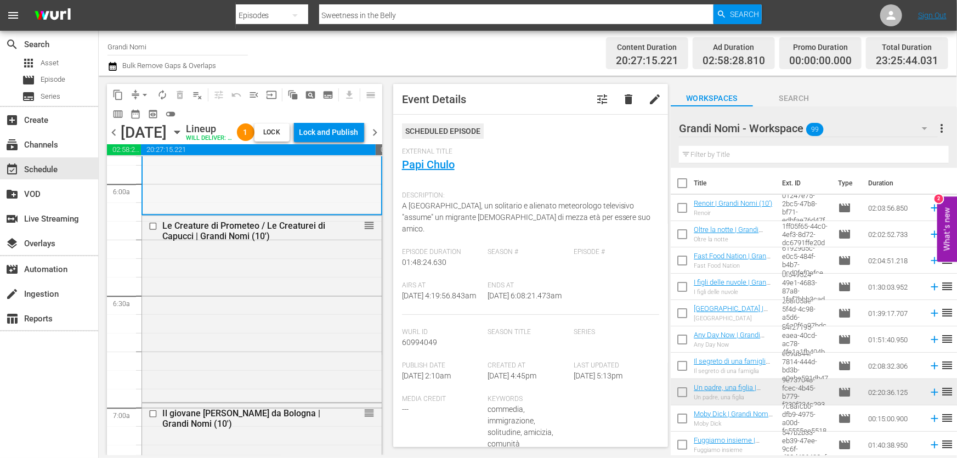
scroll to position [1445, 0]
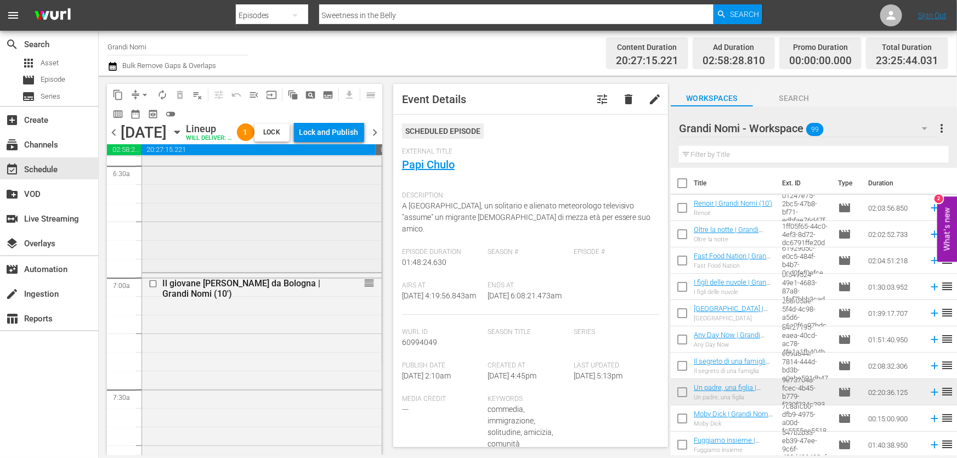
click at [313, 270] on div "Le Creature di Prometeo / Le Creaturei di Capucci | Grandi Nomi (10') reorder" at bounding box center [262, 178] width 240 height 184
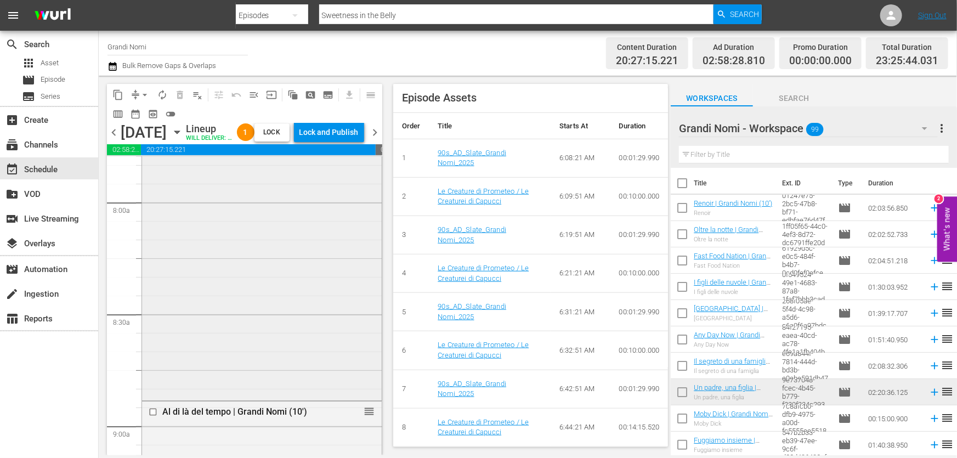
scroll to position [1944, 0]
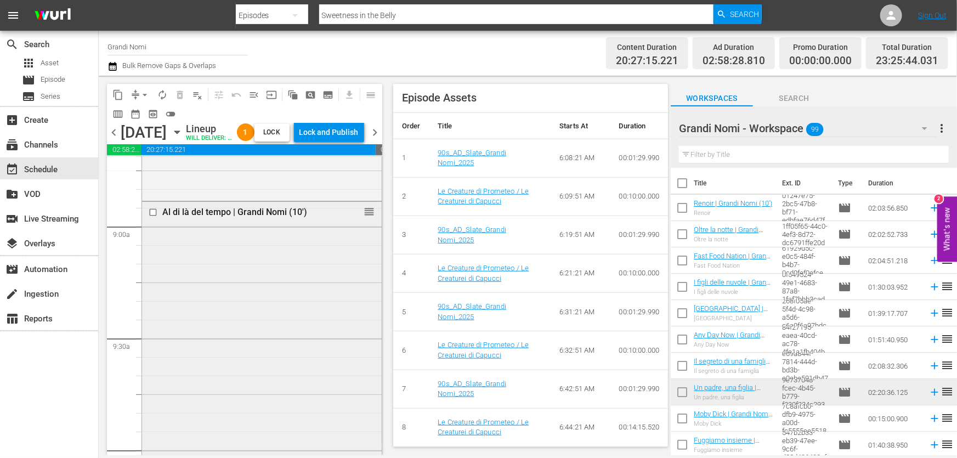
click at [372, 286] on div "Al di là del tempo | Grandi Nomi (10') reorder" at bounding box center [262, 422] width 240 height 440
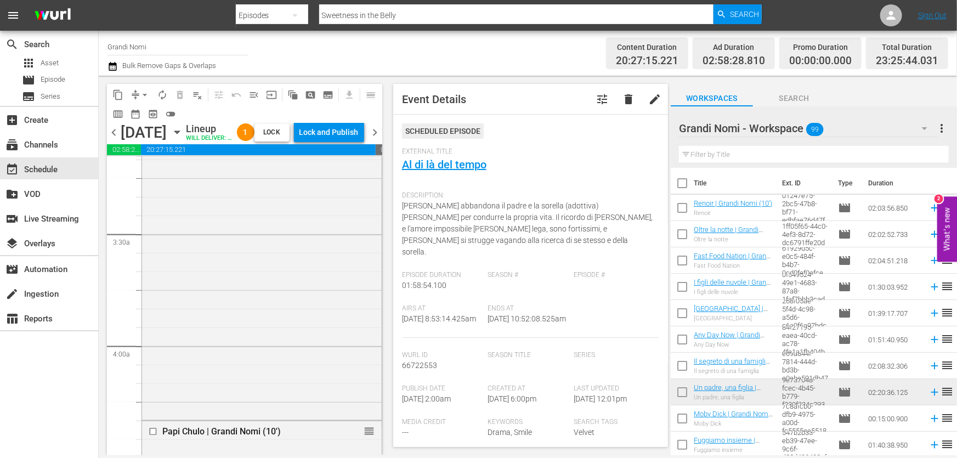
scroll to position [0, 0]
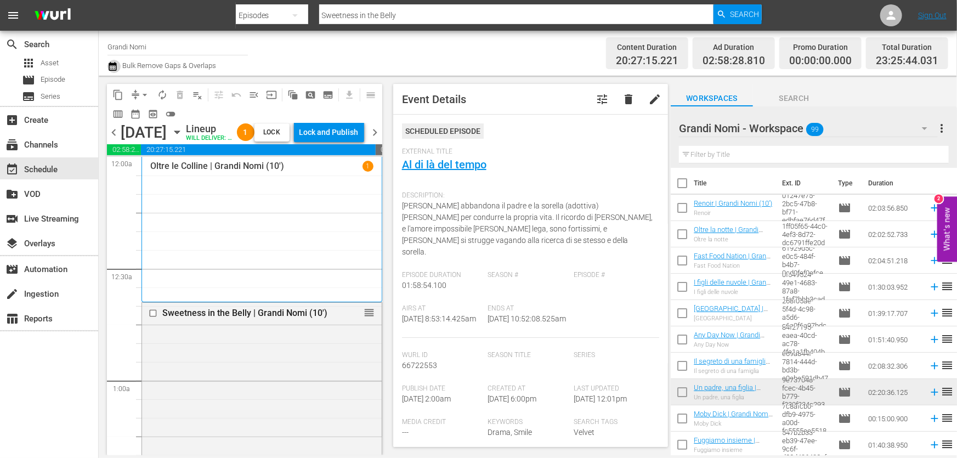
click at [109, 71] on icon "button" at bounding box center [112, 66] width 10 height 13
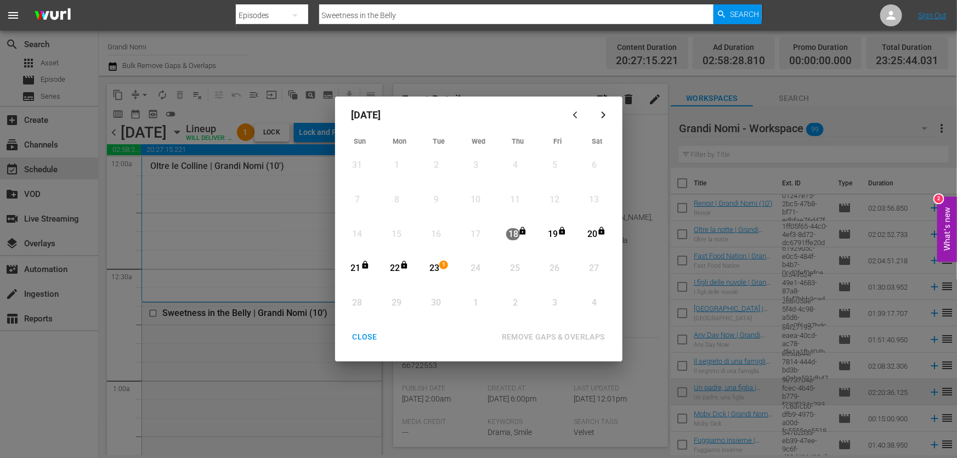
click at [433, 269] on div "23" at bounding box center [434, 268] width 14 height 13
click at [536, 338] on div "REMOVE GAPS & OVERLAPS" at bounding box center [553, 337] width 121 height 14
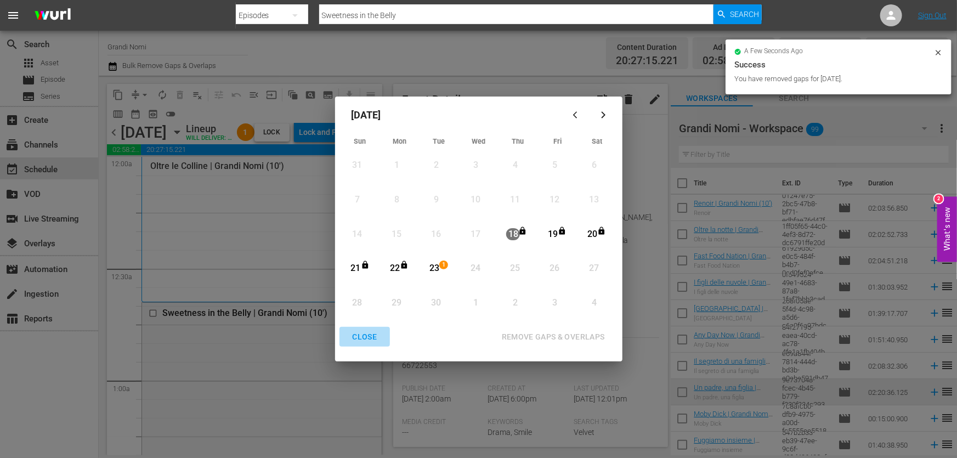
click at [359, 341] on div "CLOSE" at bounding box center [365, 337] width 42 height 14
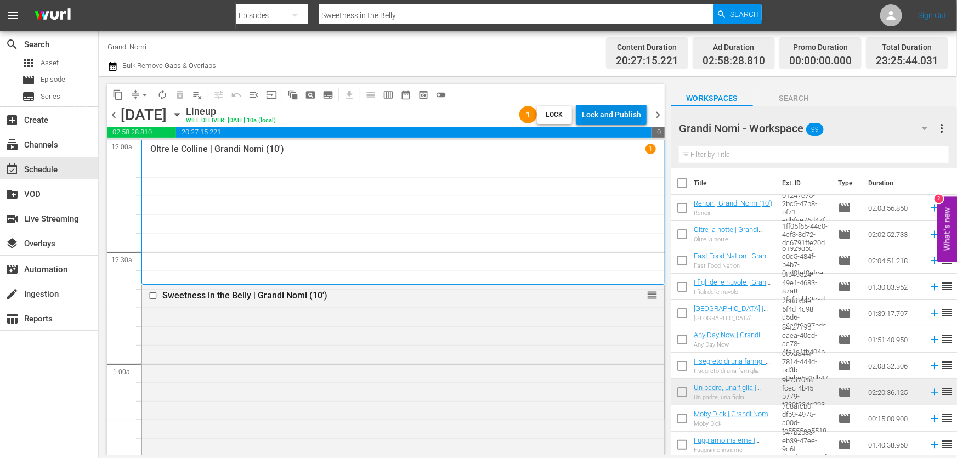
click at [635, 110] on div "Lock and Publish" at bounding box center [611, 115] width 59 height 20
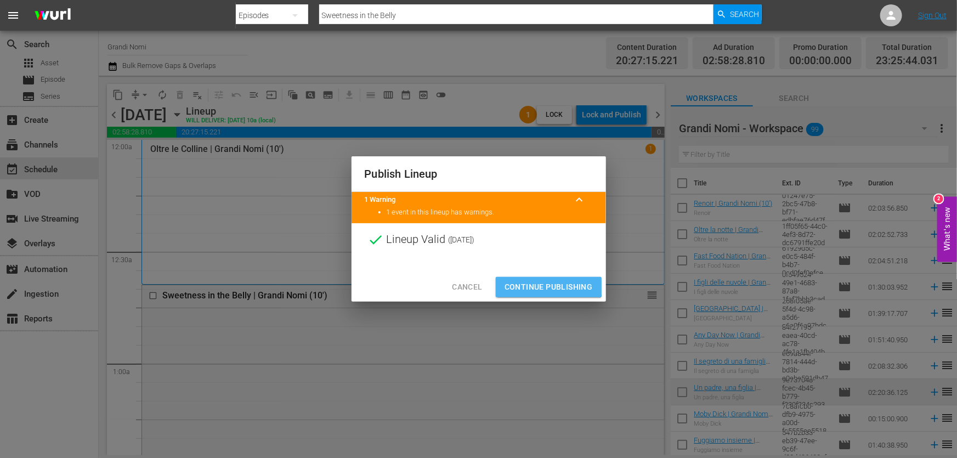
click at [547, 281] on span "Continue Publishing" at bounding box center [548, 287] width 88 height 14
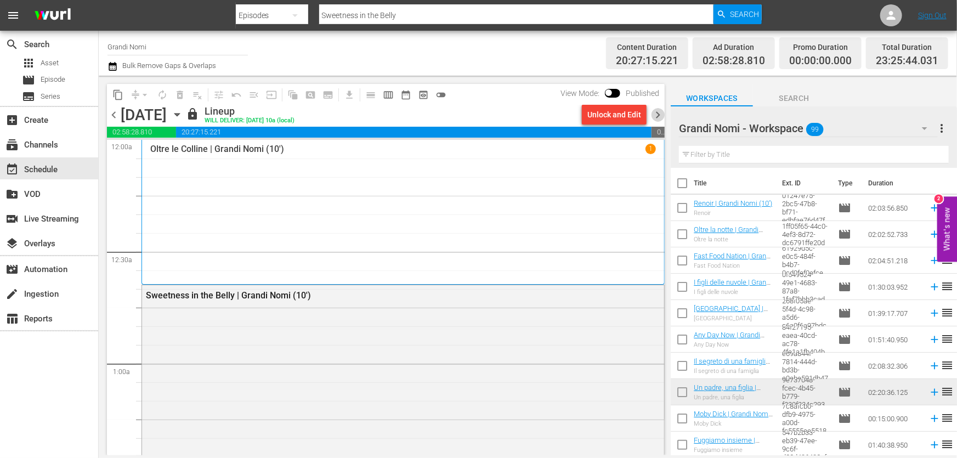
click at [659, 119] on span "chevron_right" at bounding box center [658, 115] width 14 height 14
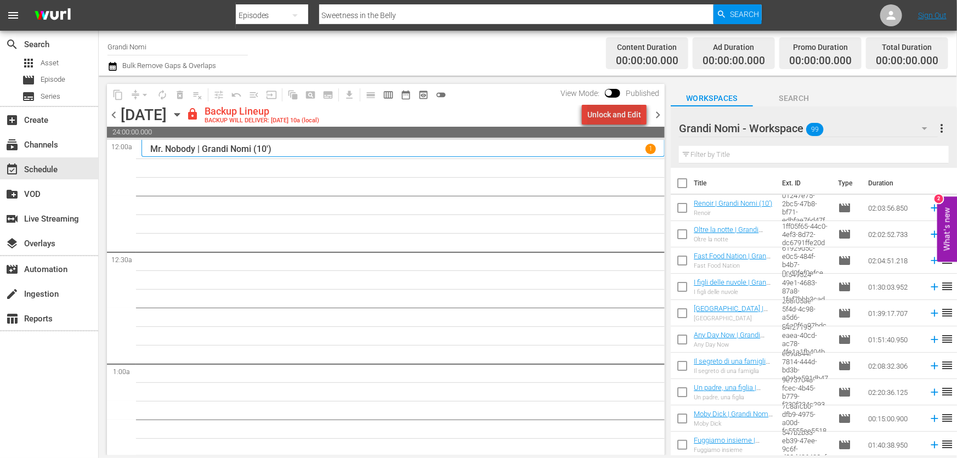
click at [633, 115] on div "Unlock and Edit" at bounding box center [614, 115] width 54 height 20
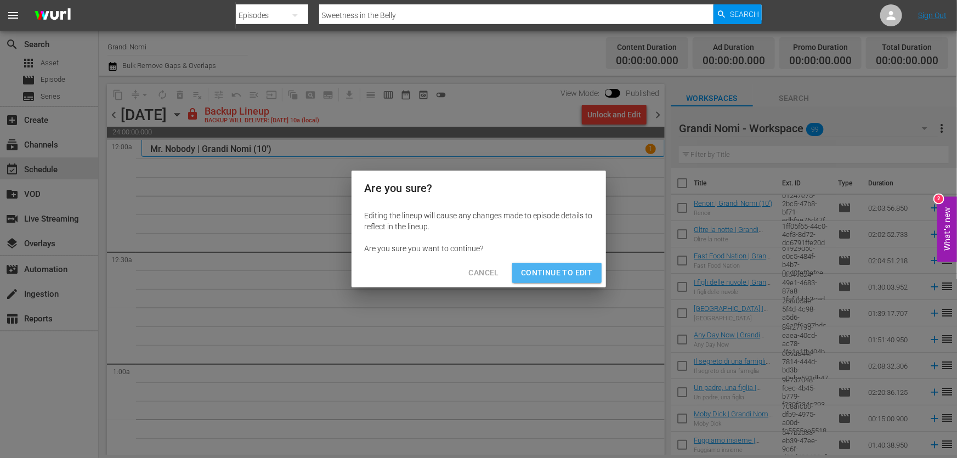
click at [585, 268] on span "Continue to Edit" at bounding box center [556, 273] width 71 height 14
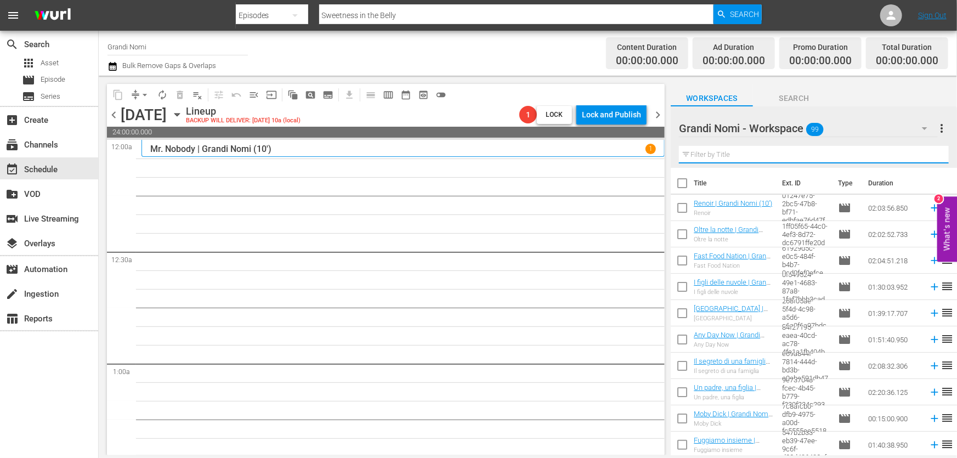
drag, startPoint x: 712, startPoint y: 162, endPoint x: 705, endPoint y: 161, distance: 7.1
click at [708, 161] on input "text" at bounding box center [814, 155] width 270 height 18
paste input "Attrici"
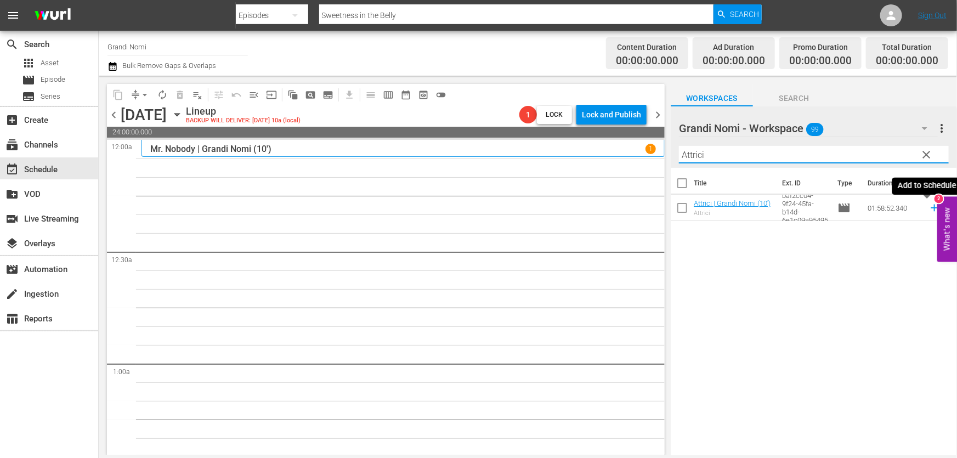
click at [928, 206] on icon at bounding box center [934, 208] width 12 height 12
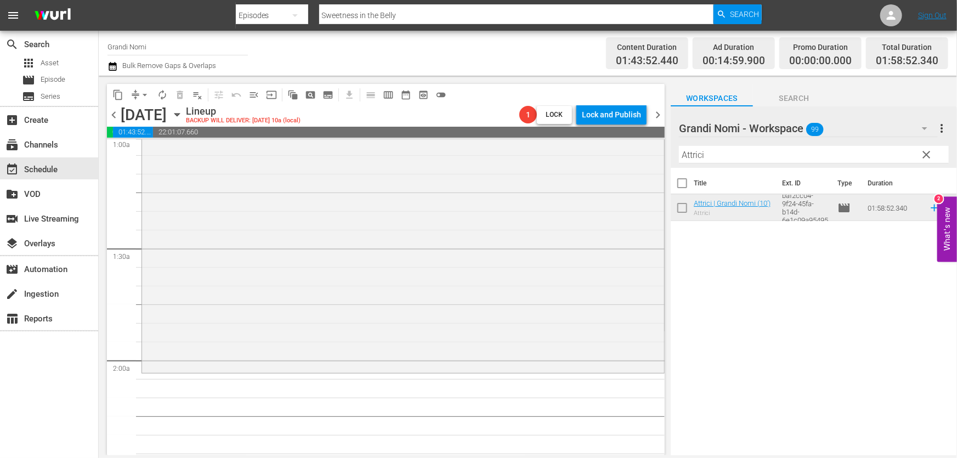
scroll to position [349, 0]
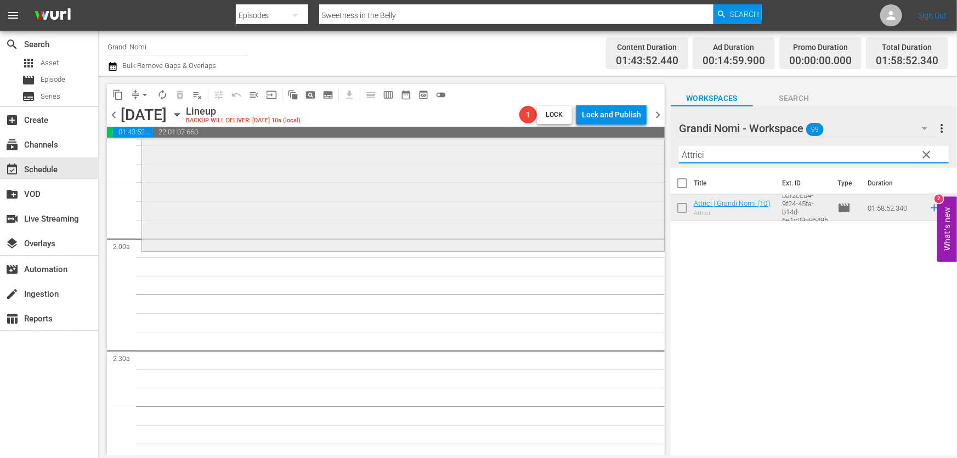
drag, startPoint x: 740, startPoint y: 152, endPoint x: 523, endPoint y: 169, distance: 217.8
click at [526, 168] on div "content_copy compress arrow_drop_down autorenew_outlined delete_forever_outline…" at bounding box center [528, 265] width 858 height 379
paste input "The greatest movie ever sold"
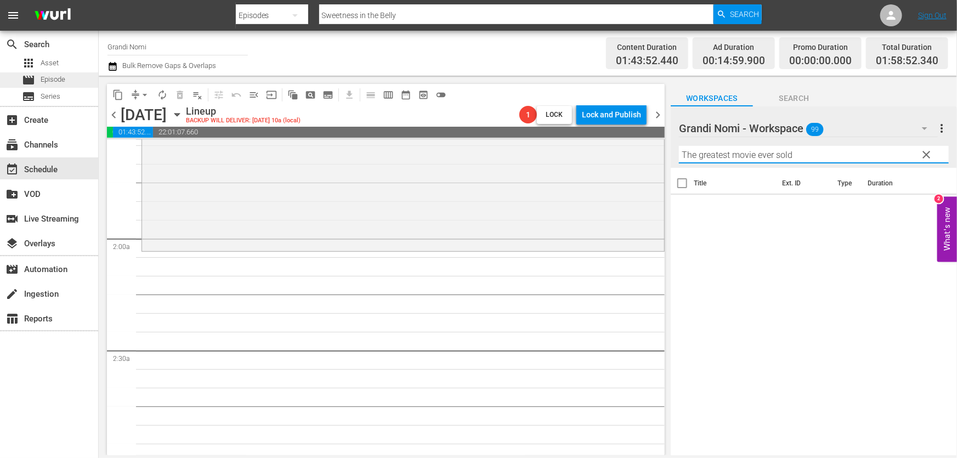
type input "The greatest movie ever sold"
click at [51, 83] on span "Episode" at bounding box center [53, 79] width 25 height 11
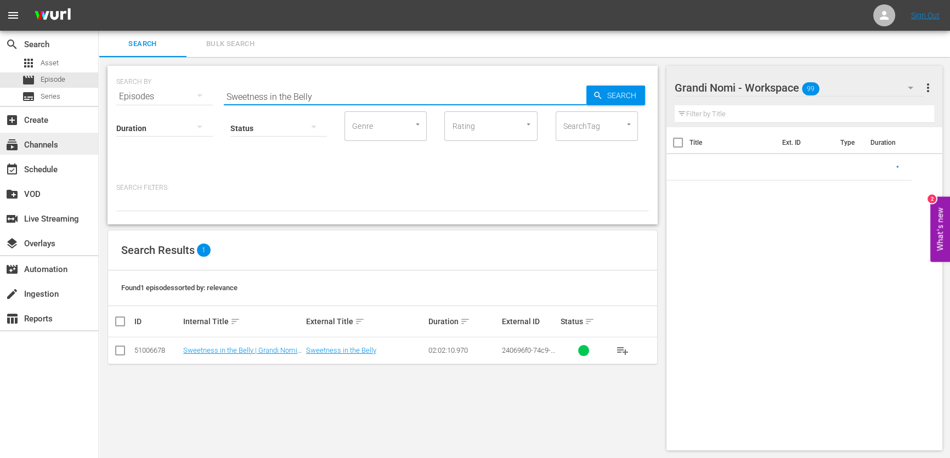
drag, startPoint x: 318, startPoint y: 100, endPoint x: 20, endPoint y: 137, distance: 300.5
click at [99, 0] on div "search Search apps Asset movie Episode subtitles Series add_box Create subscrip…" at bounding box center [524, 0] width 851 height 0
paste input "The greatest movie ever sold"
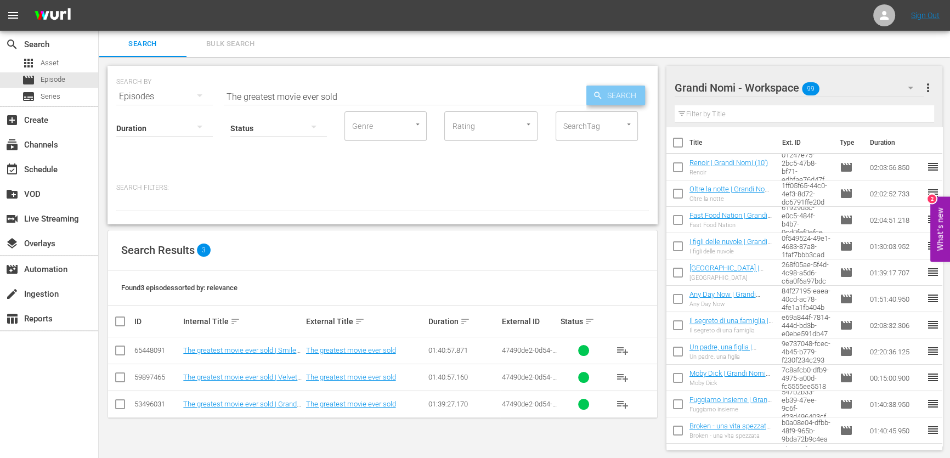
click at [636, 96] on span "Search" at bounding box center [624, 96] width 42 height 20
click at [627, 404] on span "playlist_add" at bounding box center [622, 404] width 13 height 13
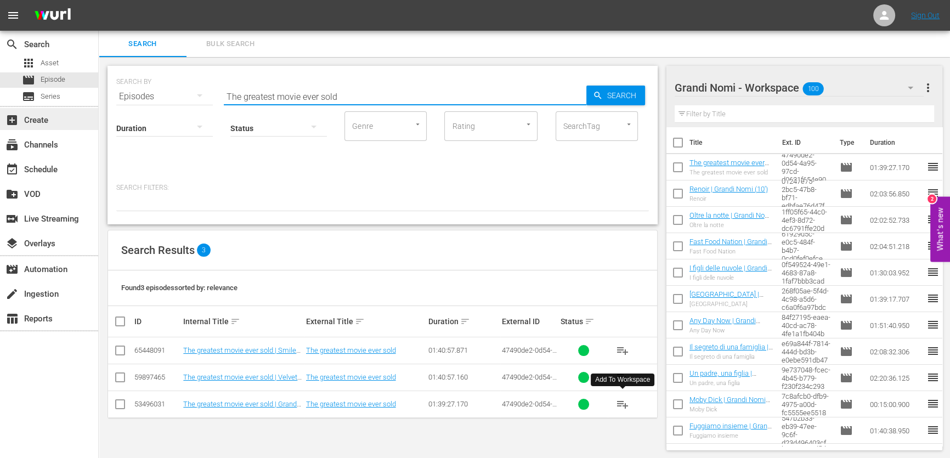
drag, startPoint x: 349, startPoint y: 105, endPoint x: 50, endPoint y: 127, distance: 299.7
click at [99, 0] on div "search Search apps Asset movie Episode subtitles Series add_box Create subscrip…" at bounding box center [524, 0] width 851 height 0
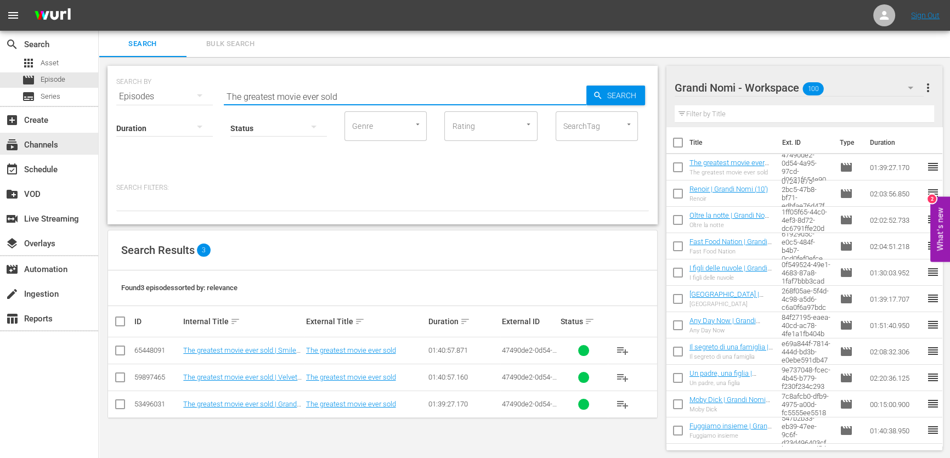
paste input "A Kid Like [PERSON_NAME]"
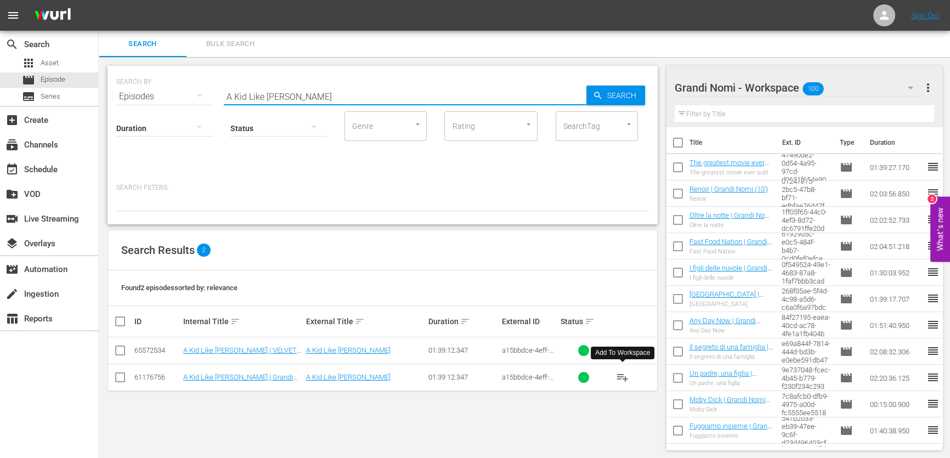
click at [621, 376] on span "playlist_add" at bounding box center [622, 377] width 13 height 13
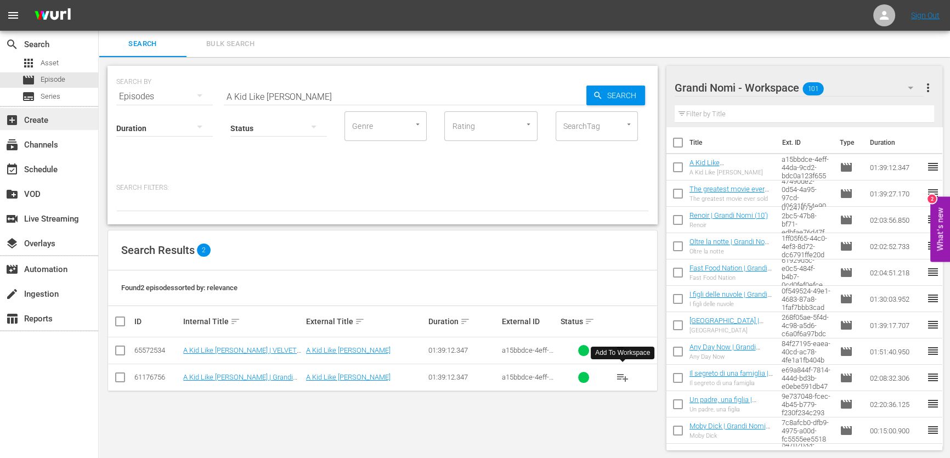
drag, startPoint x: 292, startPoint y: 96, endPoint x: 0, endPoint y: 120, distance: 292.7
click at [99, 0] on div "search Search apps Asset movie Episode subtitles Series add_box Create subscrip…" at bounding box center [524, 0] width 851 height 0
paste input "I [PERSON_NAME] [PERSON_NAME]"
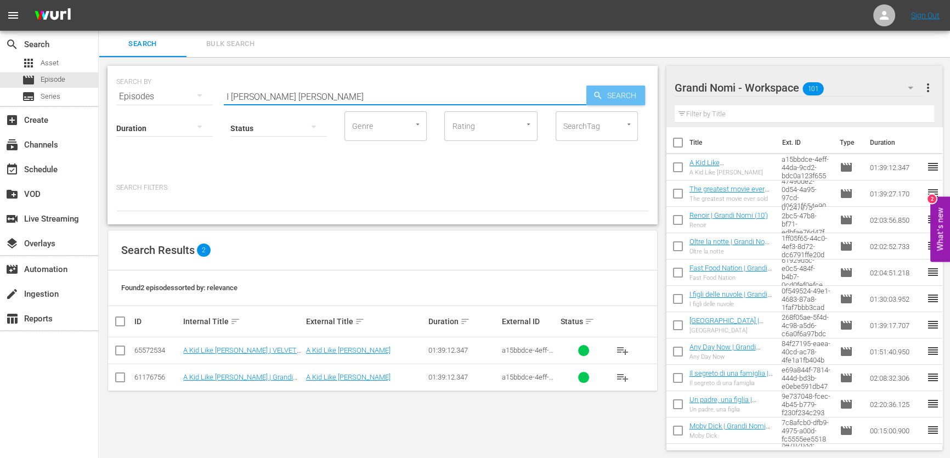
click at [603, 87] on span "Search" at bounding box center [624, 96] width 42 height 20
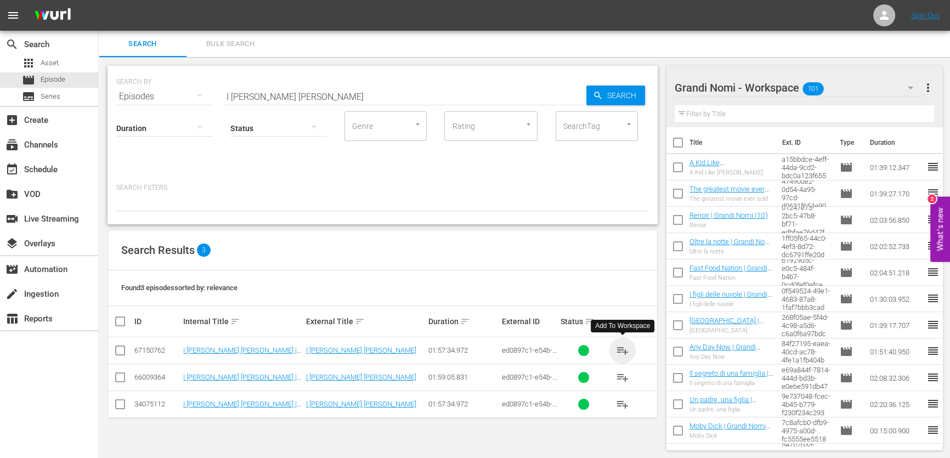
click at [618, 348] on span "playlist_add" at bounding box center [622, 350] width 13 height 13
drag, startPoint x: 294, startPoint y: 98, endPoint x: 98, endPoint y: 131, distance: 199.1
click at [104, 130] on div "SEARCH BY Search By Episodes Search ID, Title, Description, Keywords, or Catego…" at bounding box center [383, 258] width 568 height 402
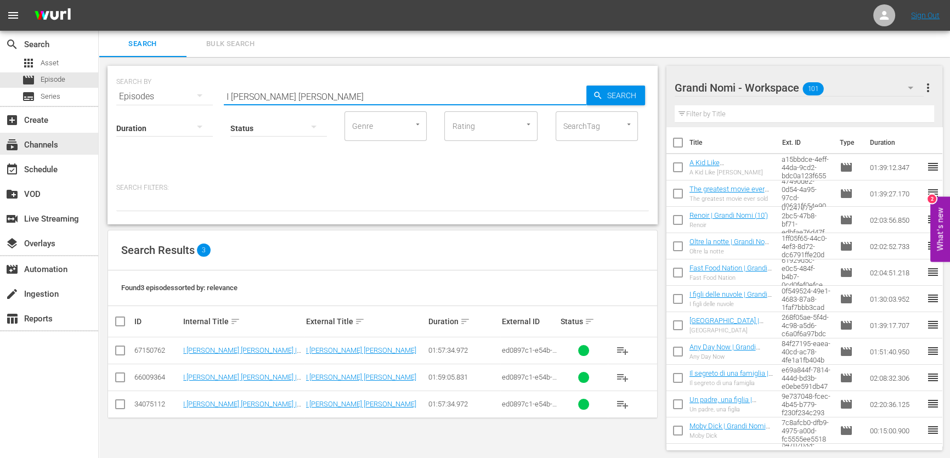
paste input "La ragazza senza nome"
type input "La ragazza senza nome"
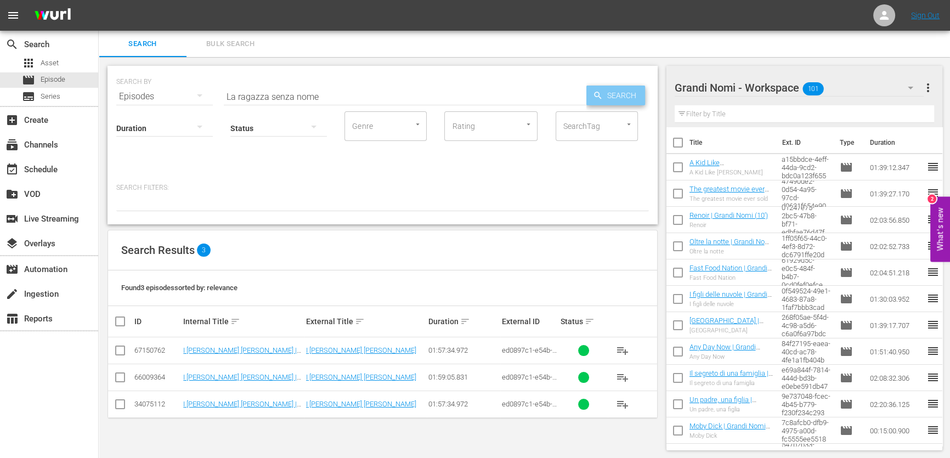
click at [622, 94] on span "Search" at bounding box center [624, 96] width 42 height 20
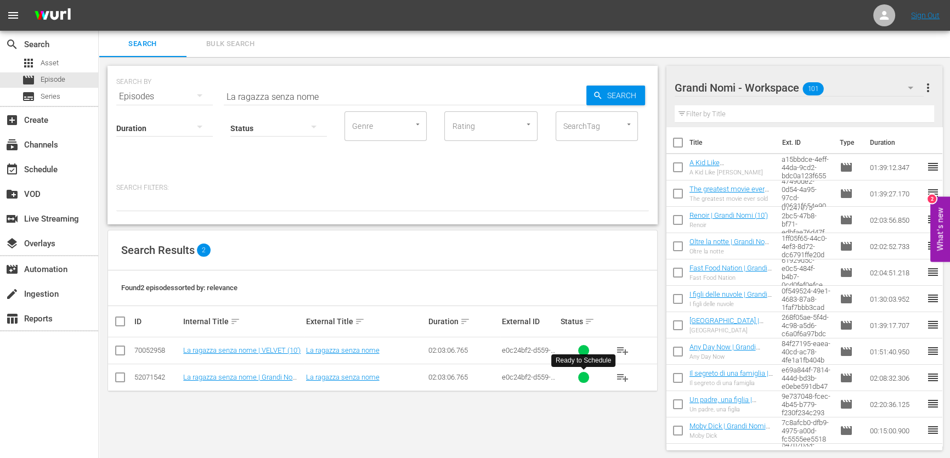
click at [626, 377] on span "playlist_add" at bounding box center [622, 377] width 13 height 13
click at [74, 145] on div "subscriptions Channels" at bounding box center [49, 144] width 98 height 22
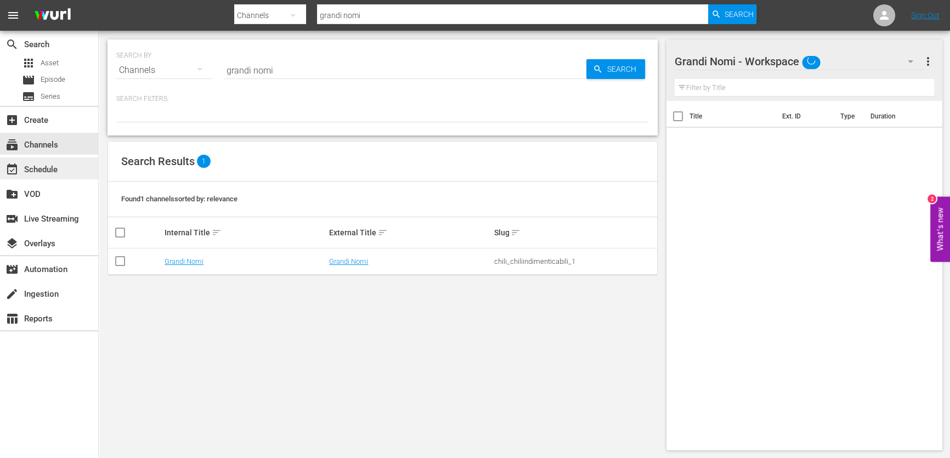
click at [76, 165] on div "event_available Schedule" at bounding box center [49, 168] width 98 height 22
